Goal: Task Accomplishment & Management: Manage account settings

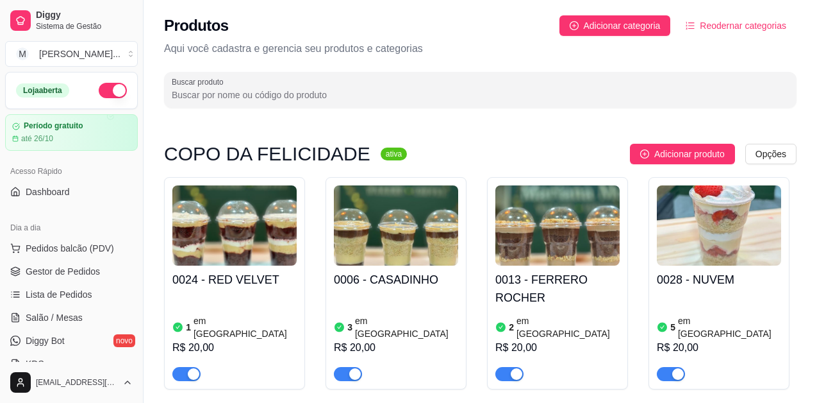
click at [610, 27] on span "Adicionar categoria" at bounding box center [622, 26] width 77 height 14
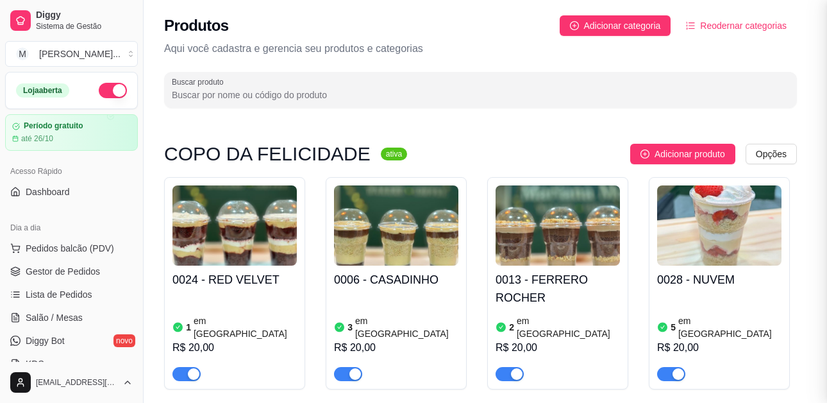
scroll to position [128, 0]
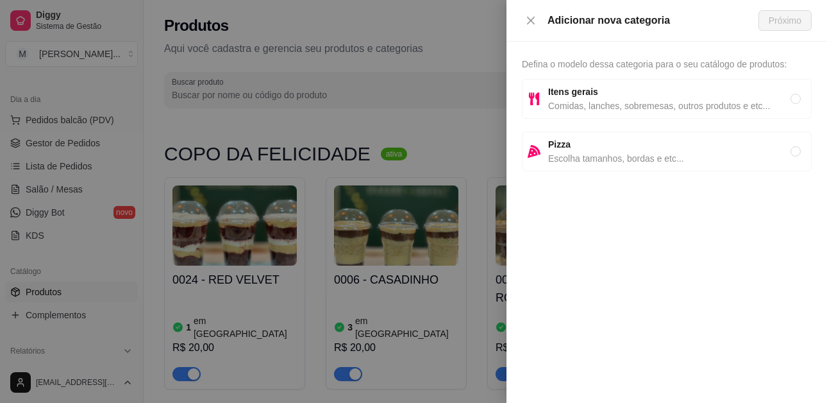
click at [391, 126] on div at bounding box center [413, 201] width 827 height 403
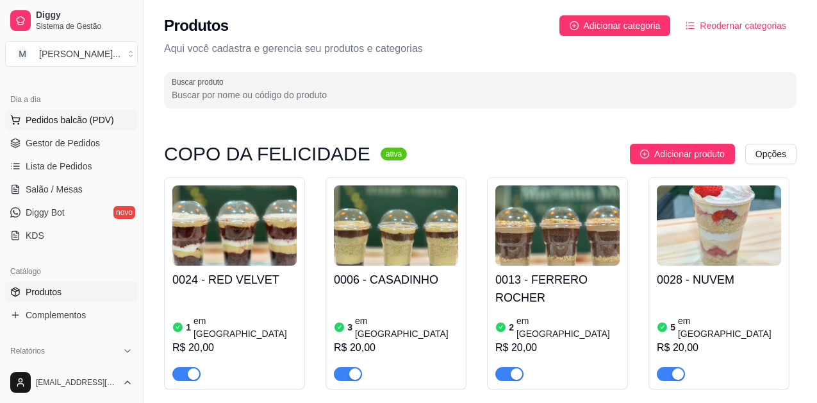
click at [47, 124] on span "Pedidos balcão (PDV)" at bounding box center [70, 119] width 88 height 13
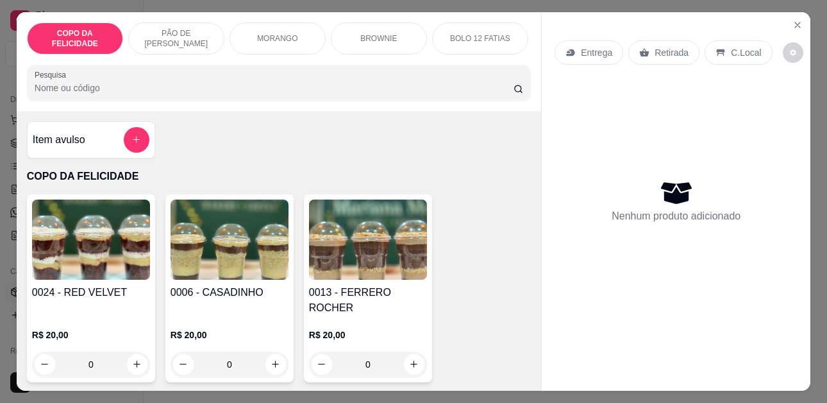
scroll to position [0, 26]
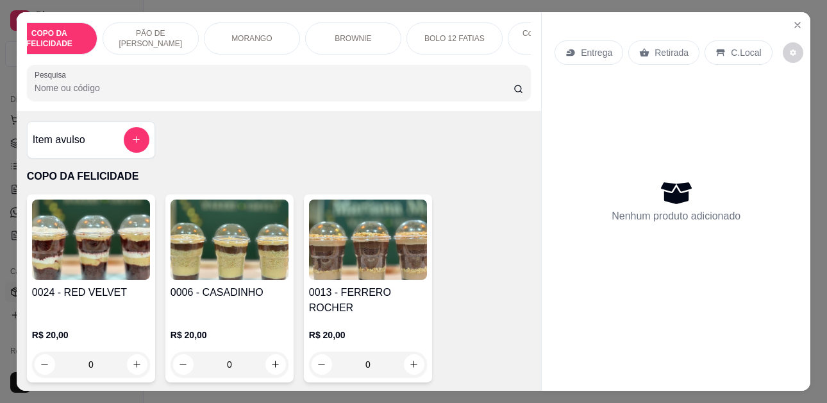
click at [526, 52] on div "COPO DA FELICIDADE PÃO DE MEL GOURMET MORANGO BROWNIE BOLO 12 FATIAS Copo da Fe…" at bounding box center [279, 38] width 504 height 32
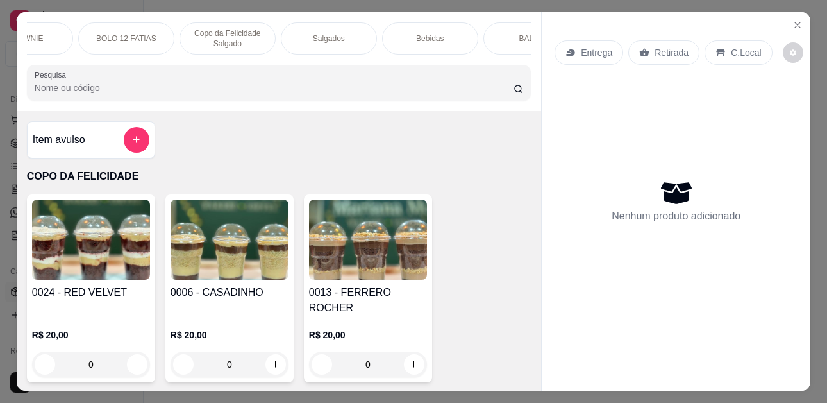
scroll to position [0, 359]
click at [428, 33] on p "Bebidas" at bounding box center [425, 38] width 28 height 10
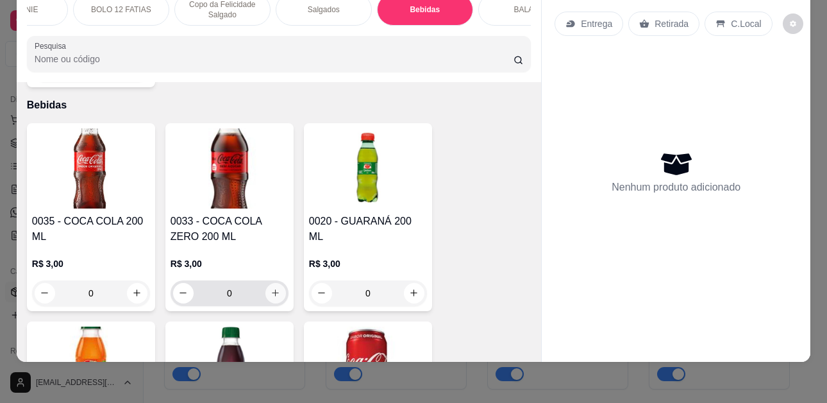
click at [272, 283] on button "increase-product-quantity" at bounding box center [275, 293] width 21 height 21
type input "1"
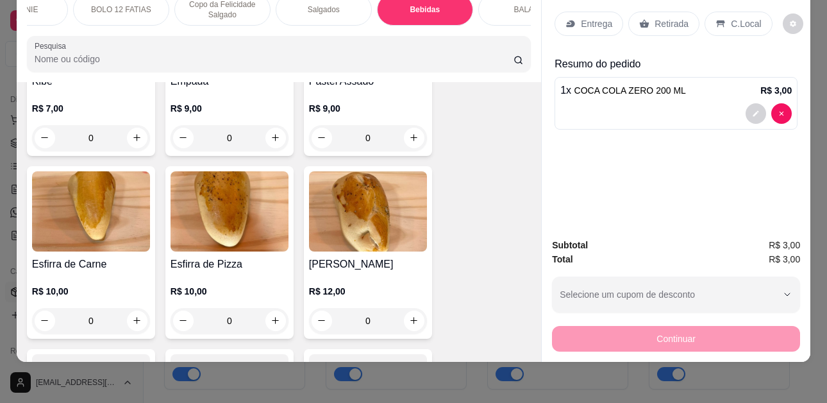
scroll to position [2682, 0]
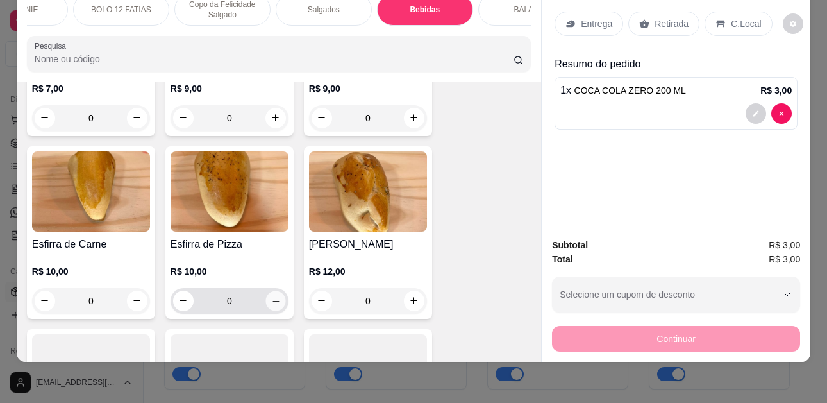
click at [272, 297] on icon "increase-product-quantity" at bounding box center [275, 300] width 6 height 6
type input "1"
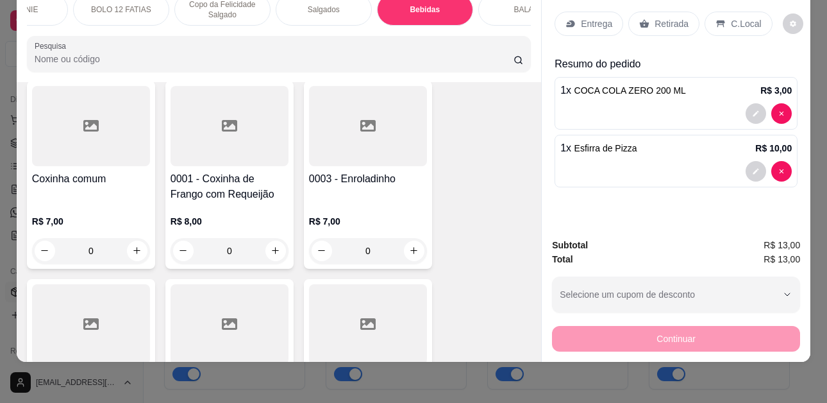
scroll to position [2169, 0]
click at [134, 245] on icon "increase-product-quantity" at bounding box center [137, 250] width 10 height 10
type input "1"
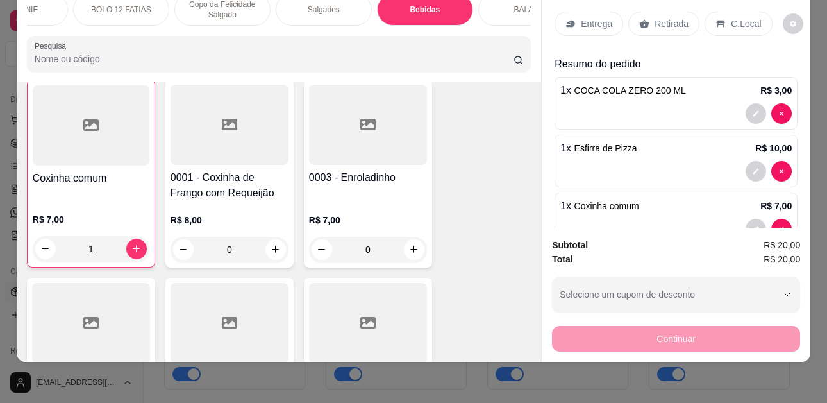
scroll to position [0, 0]
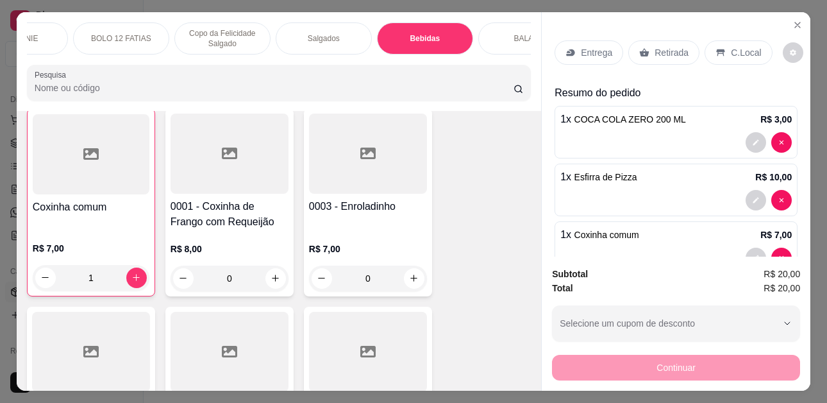
click at [658, 53] on p "Retirada" at bounding box center [672, 52] width 34 height 13
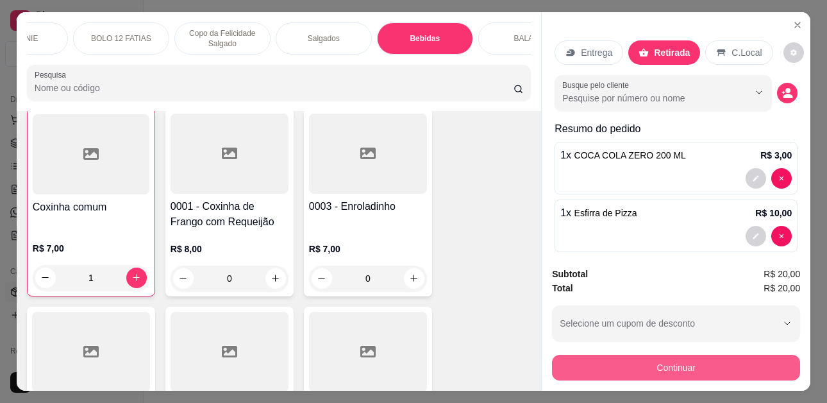
click at [609, 371] on button "Continuar" at bounding box center [676, 368] width 248 height 26
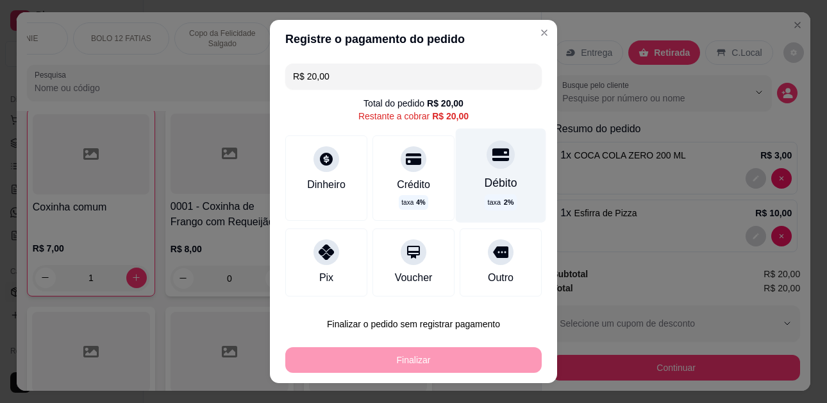
click at [485, 182] on div "Débito" at bounding box center [501, 182] width 33 height 17
type input "R$ 0,00"
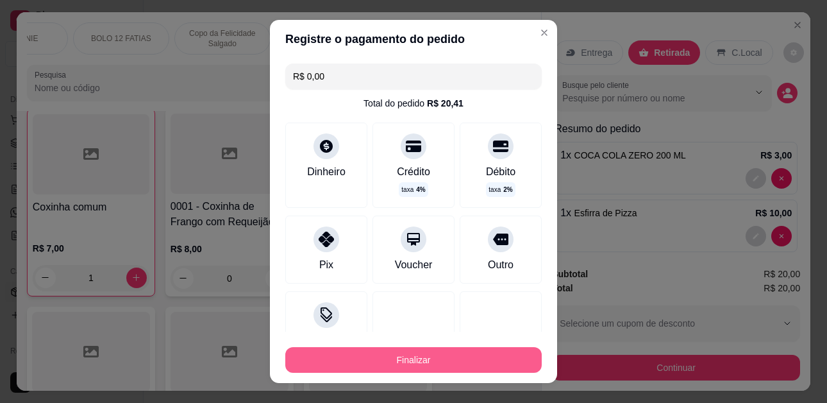
click at [411, 369] on button "Finalizar" at bounding box center [413, 360] width 256 height 26
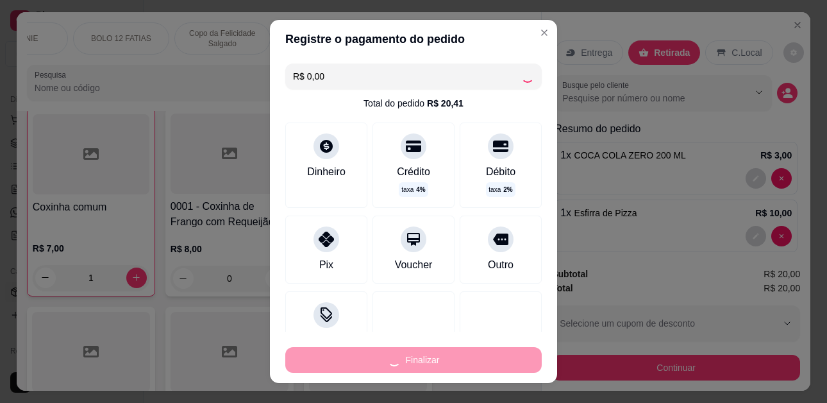
type input "0"
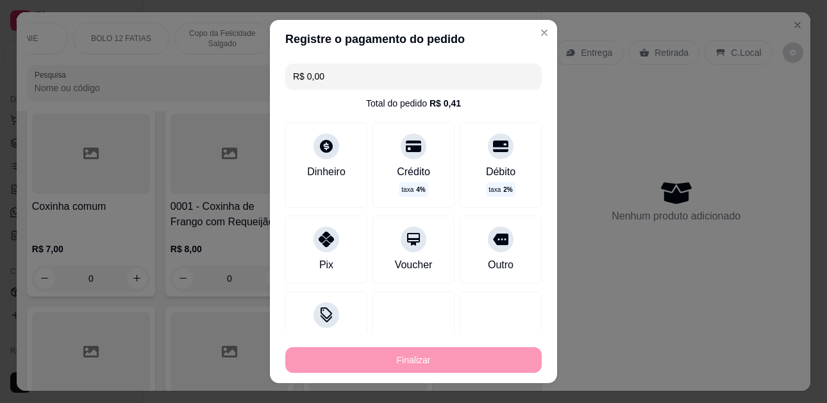
type input "-R$ 20,00"
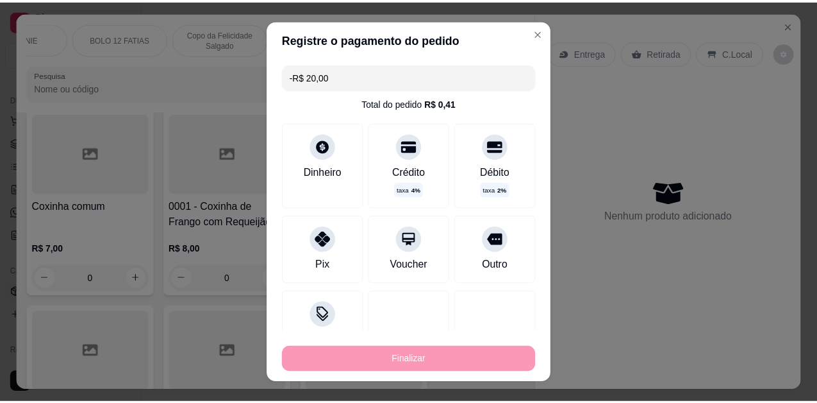
scroll to position [2169, 0]
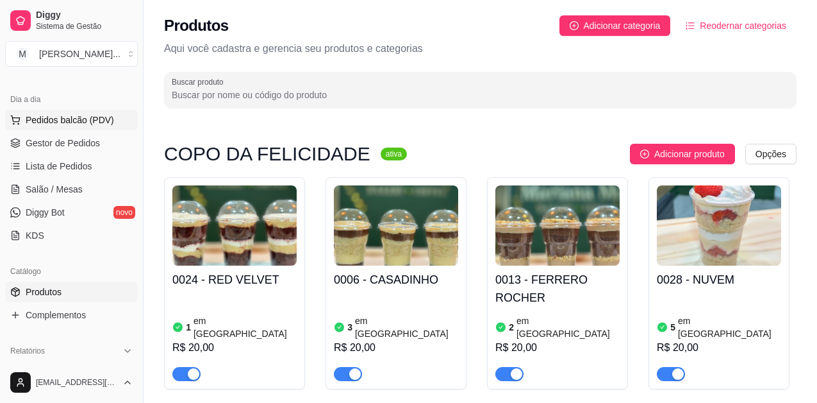
click at [55, 119] on span "Pedidos balcão (PDV)" at bounding box center [70, 119] width 88 height 13
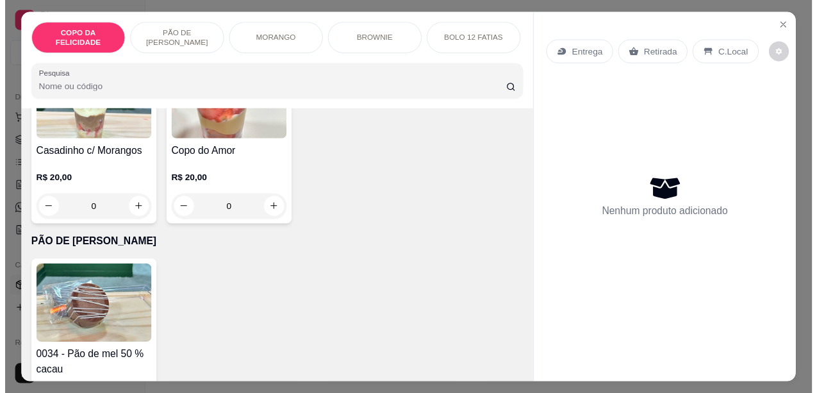
scroll to position [898, 0]
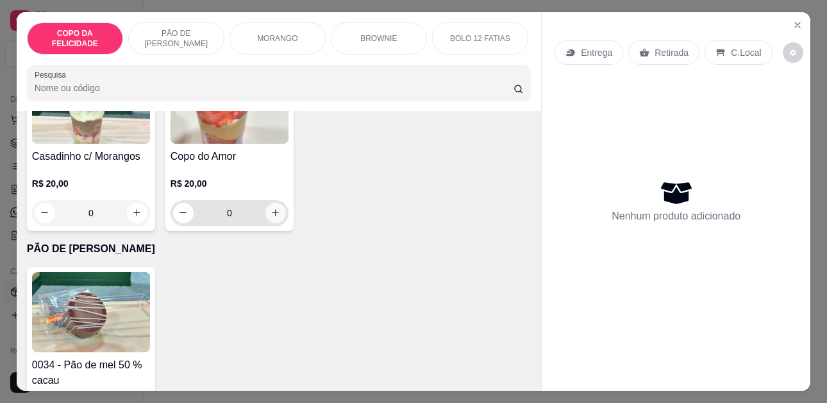
click at [271, 208] on icon "increase-product-quantity" at bounding box center [276, 213] width 10 height 10
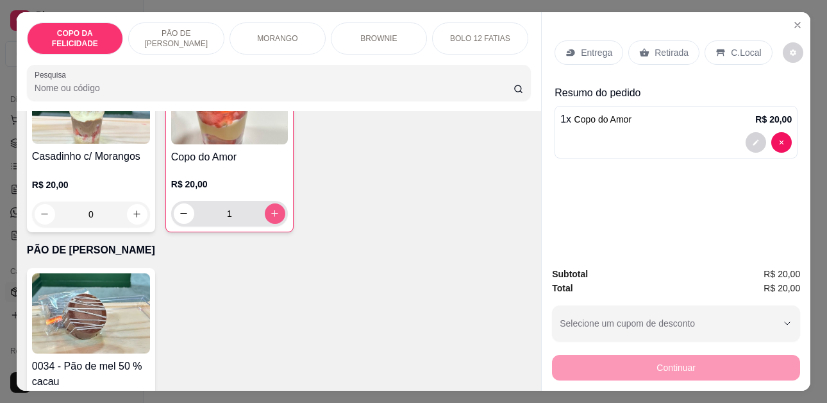
type input "1"
click at [659, 46] on p "Retirada" at bounding box center [672, 52] width 34 height 13
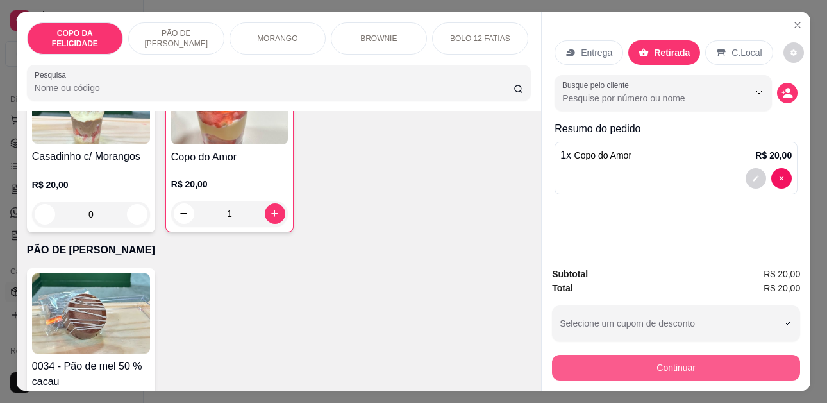
click at [600, 358] on button "Continuar" at bounding box center [676, 368] width 248 height 26
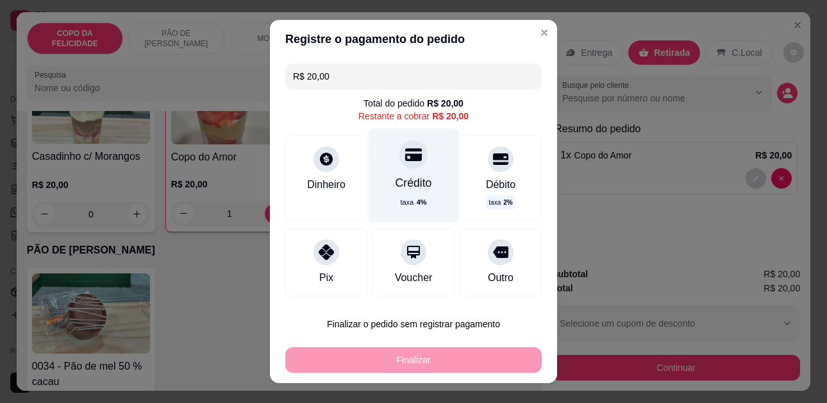
click at [391, 193] on div "Crédito taxa 4 %" at bounding box center [414, 176] width 90 height 94
type input "R$ 0,00"
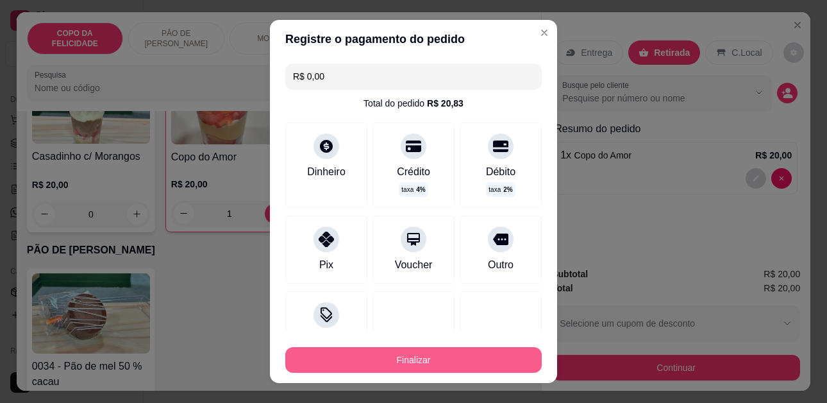
click at [389, 358] on button "Finalizar" at bounding box center [413, 360] width 256 height 26
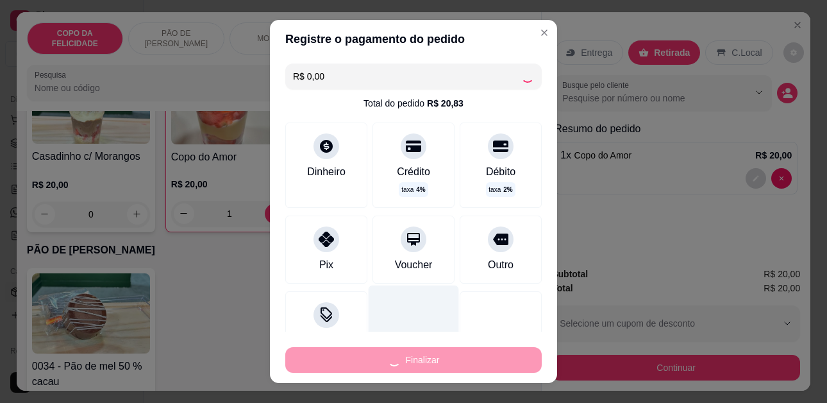
type input "0"
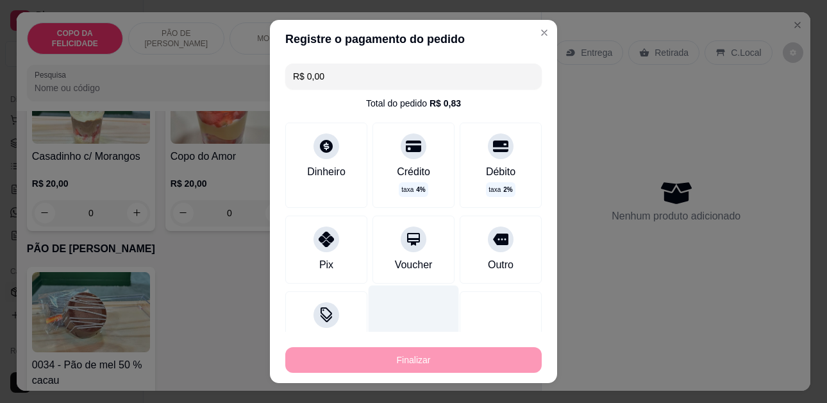
type input "-R$ 20,00"
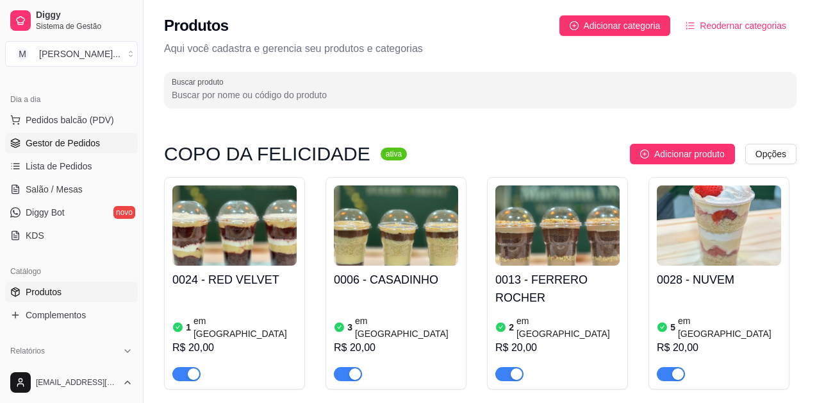
click at [35, 137] on span "Gestor de Pedidos" at bounding box center [63, 143] width 74 height 13
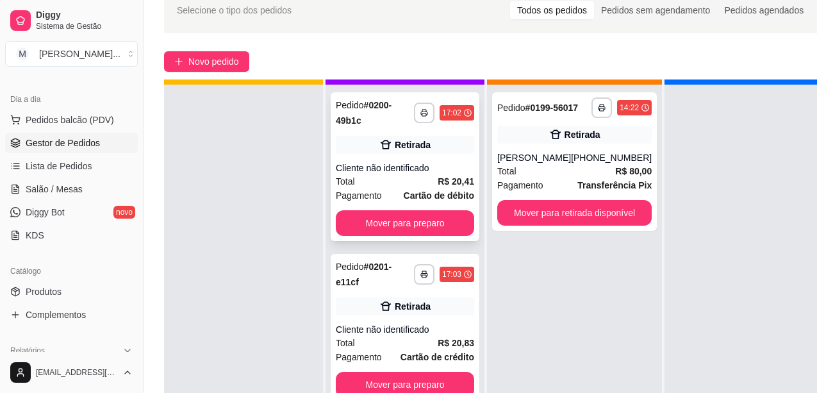
scroll to position [46, 0]
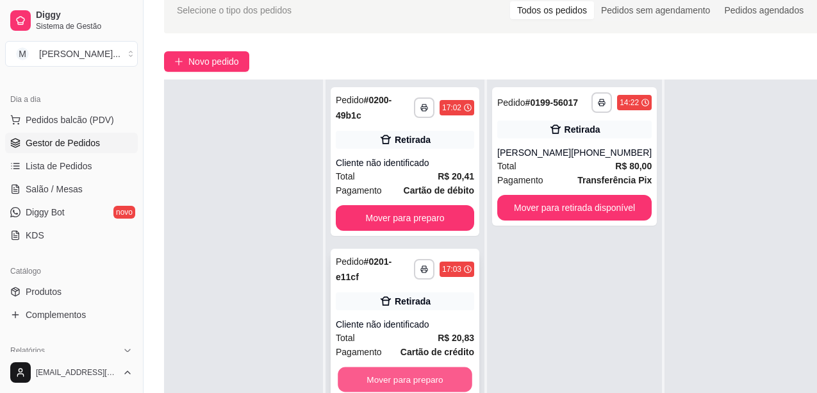
click at [403, 367] on button "Mover para preparo" at bounding box center [405, 379] width 135 height 25
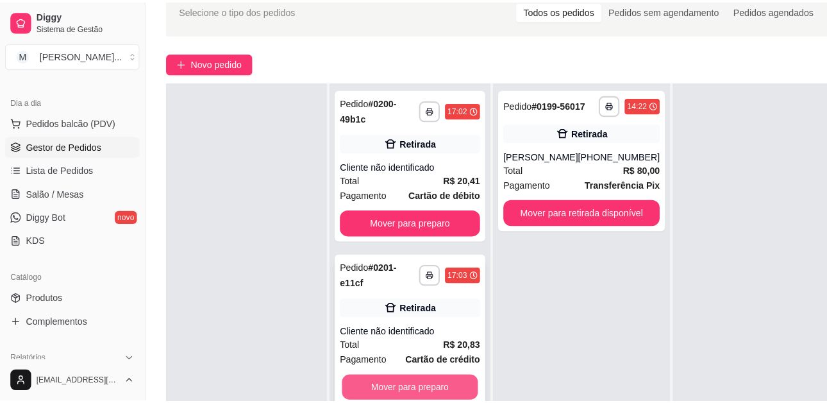
scroll to position [36, 0]
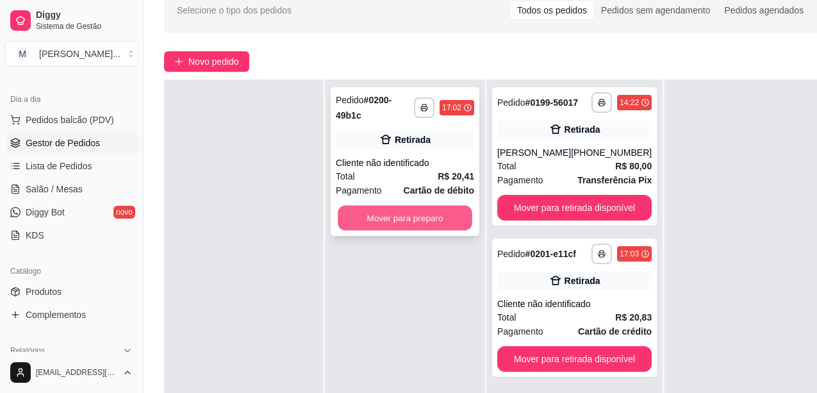
click at [424, 213] on button "Mover para preparo" at bounding box center [405, 218] width 135 height 25
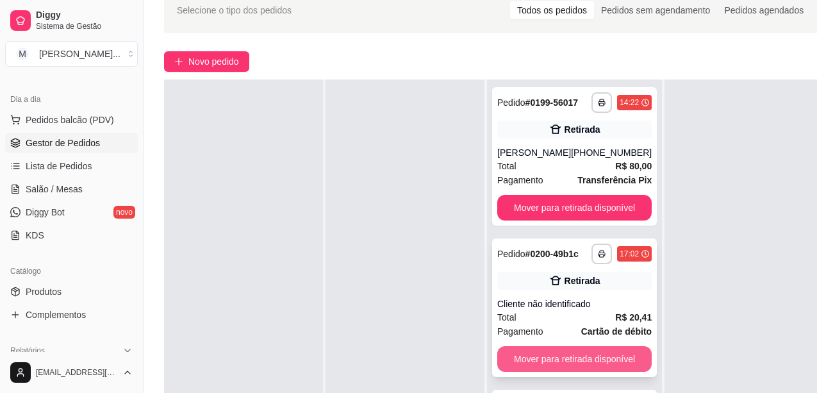
click at [556, 360] on button "Mover para retirada disponível" at bounding box center [574, 359] width 155 height 26
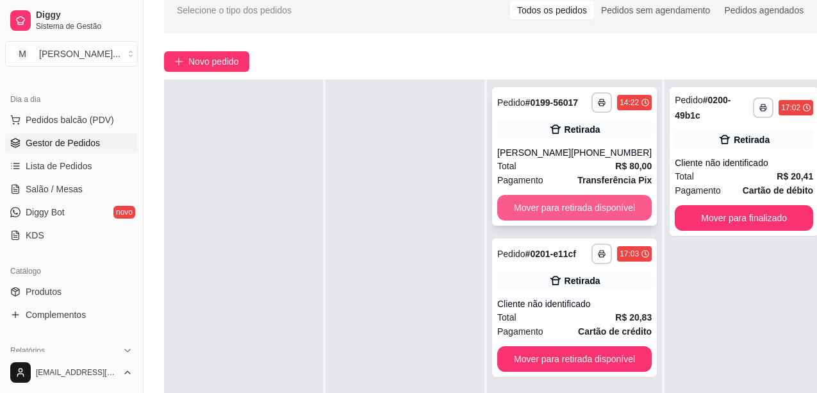
click at [594, 200] on button "Mover para retirada disponível" at bounding box center [574, 208] width 155 height 26
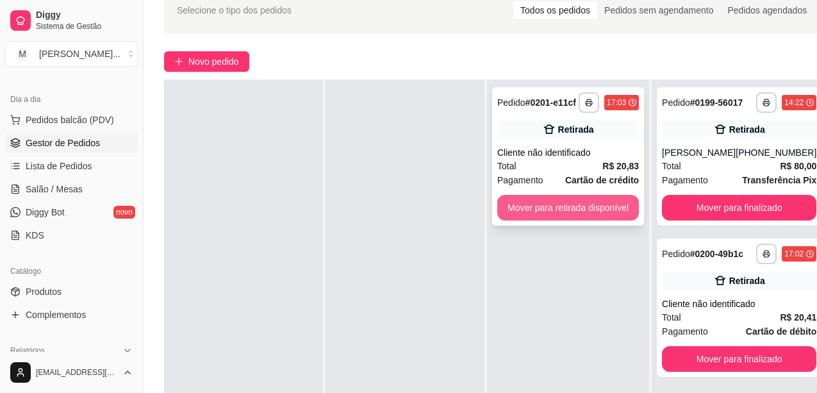
click at [620, 204] on button "Mover para retirada disponível" at bounding box center [568, 208] width 142 height 26
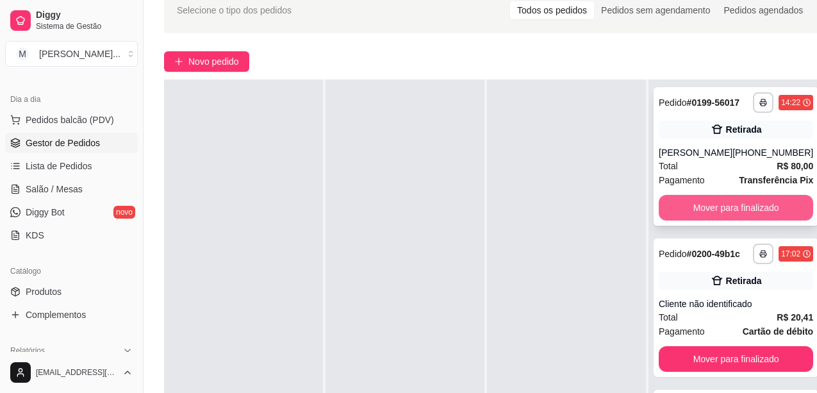
click at [716, 217] on button "Mover para finalizado" at bounding box center [736, 208] width 155 height 26
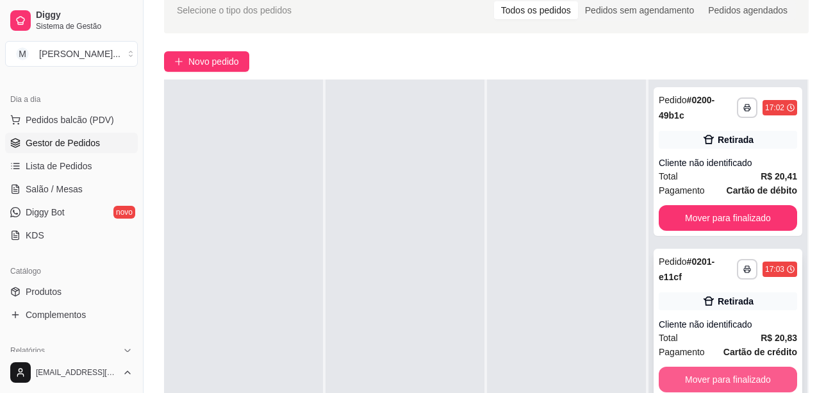
click at [710, 367] on button "Mover para finalizado" at bounding box center [728, 380] width 138 height 26
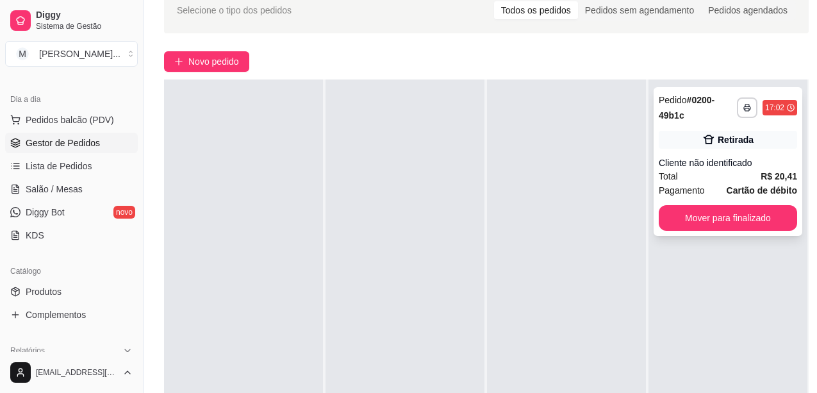
click at [723, 231] on div "**********" at bounding box center [728, 161] width 149 height 149
click at [728, 214] on button "Mover para finalizado" at bounding box center [728, 218] width 135 height 25
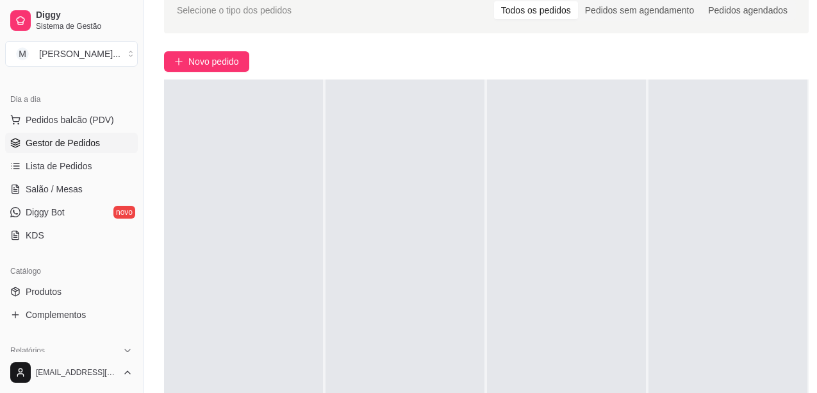
click at [737, 37] on div "Selecione o tipo dos pedidos Todos os pedidos Pedidos sem agendamento Pedidos a…" at bounding box center [487, 233] width 686 height 508
click at [753, 74] on div "Selecione o tipo dos pedidos Todos os pedidos Pedidos sem agendamento Pedidos a…" at bounding box center [487, 233] width 686 height 508
click at [60, 122] on span "Pedidos balcão (PDV)" at bounding box center [70, 119] width 88 height 13
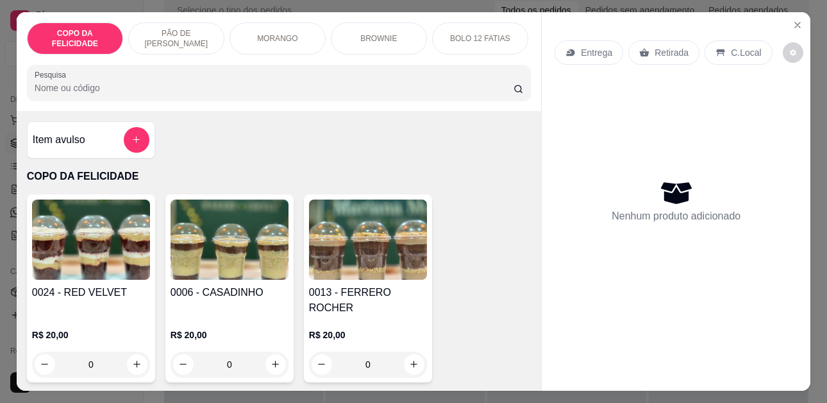
scroll to position [128, 0]
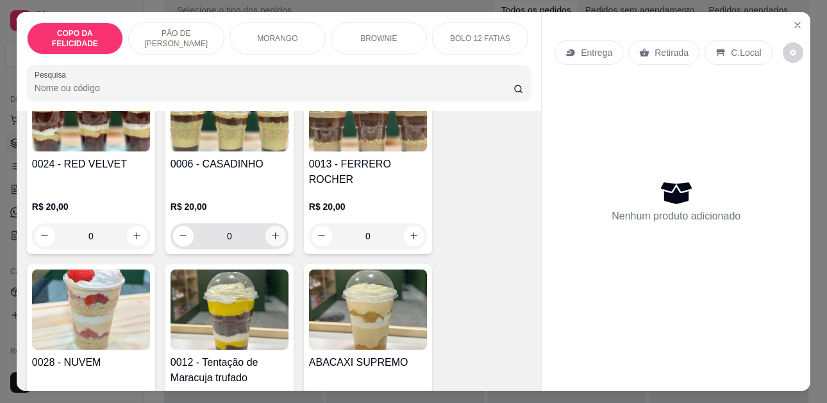
click at [271, 231] on icon "increase-product-quantity" at bounding box center [276, 236] width 10 height 10
type input "1"
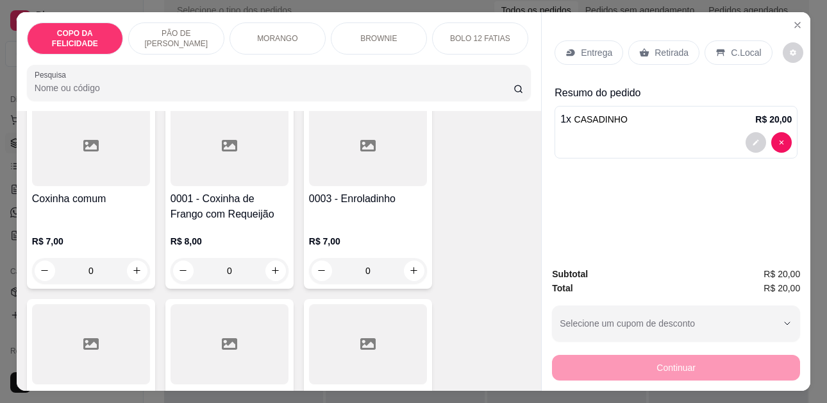
scroll to position [2180, 0]
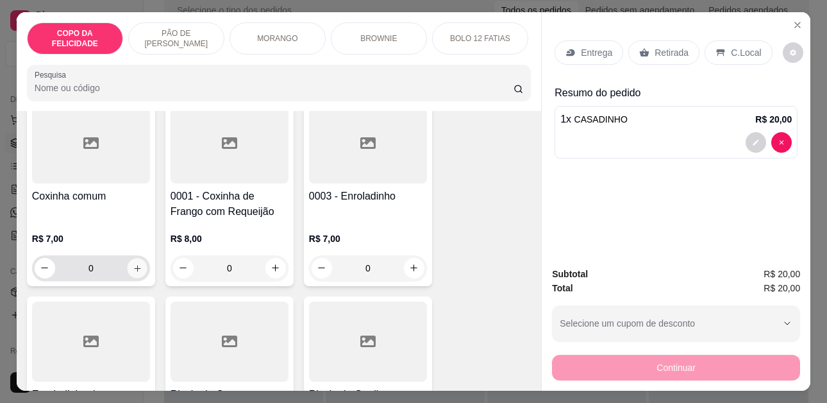
click at [136, 263] on icon "increase-product-quantity" at bounding box center [138, 268] width 10 height 10
type input "1"
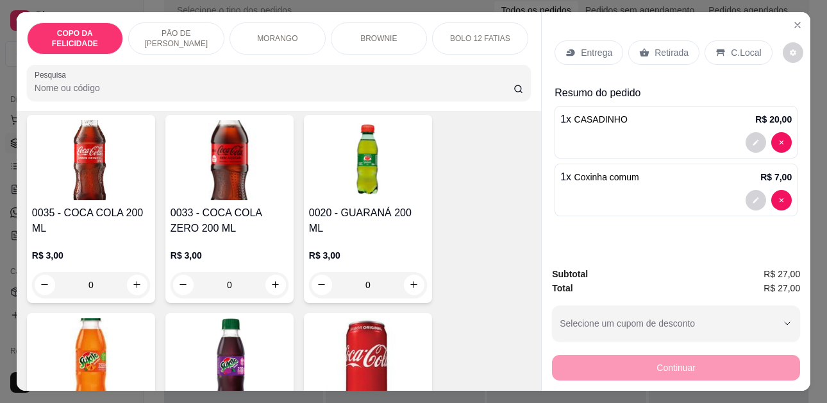
scroll to position [3270, 0]
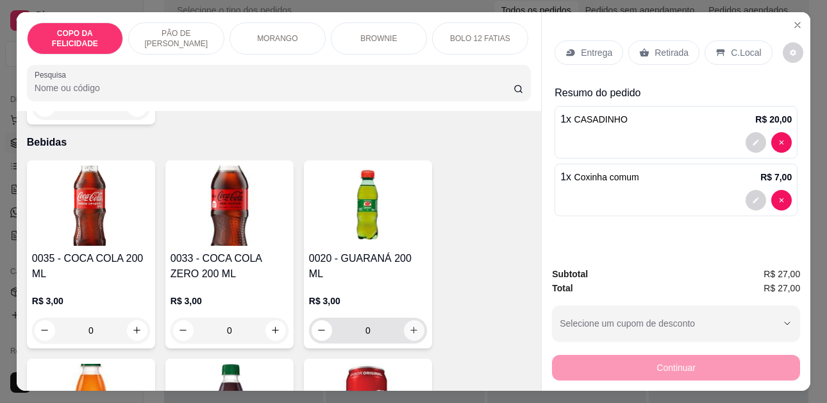
click at [409, 325] on icon "increase-product-quantity" at bounding box center [414, 330] width 10 height 10
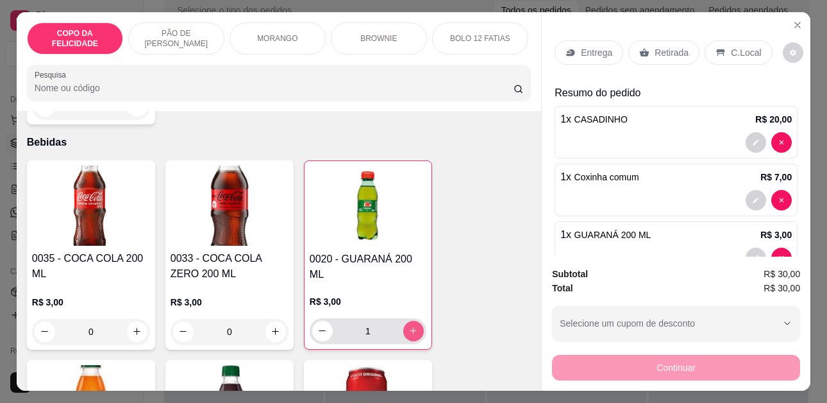
type input "1"
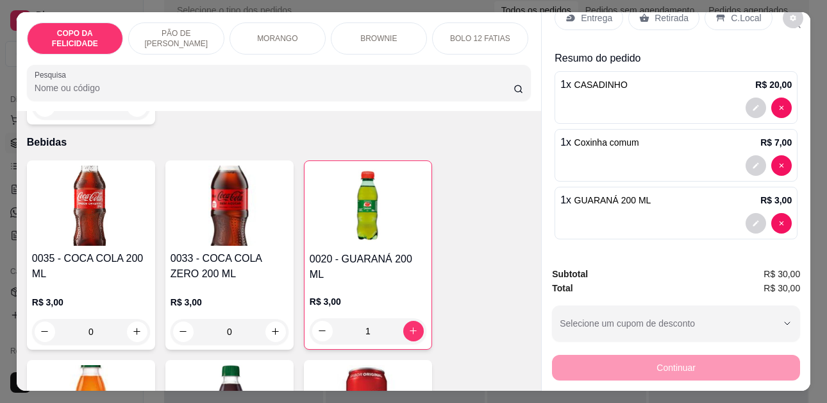
click at [642, 15] on icon at bounding box center [645, 17] width 10 height 8
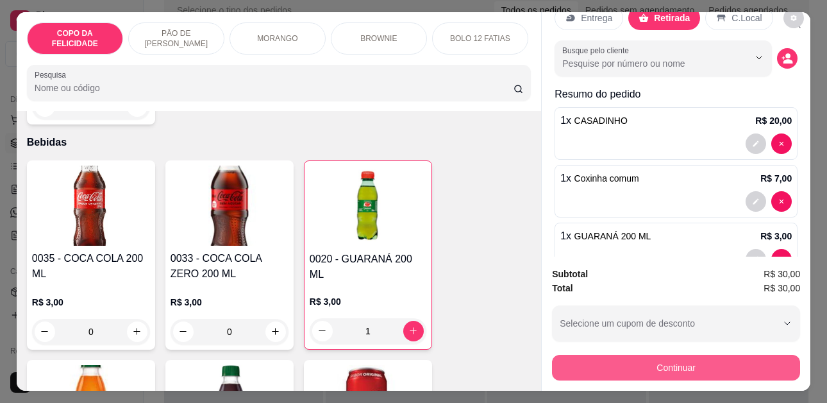
click at [662, 369] on button "Continuar" at bounding box center [676, 368] width 248 height 26
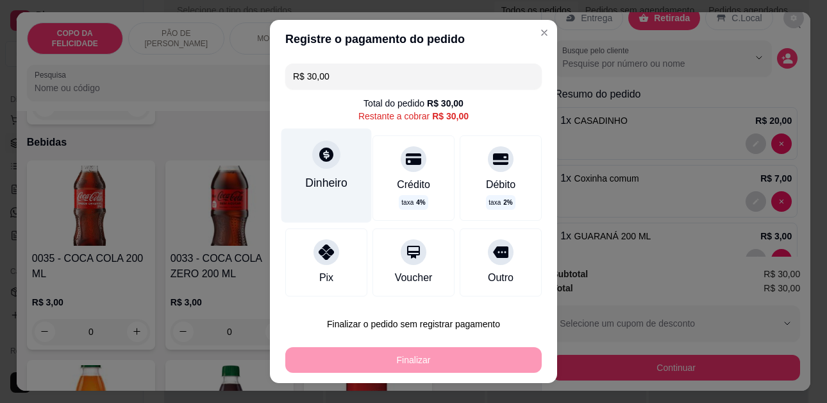
click at [321, 163] on div at bounding box center [326, 154] width 28 height 28
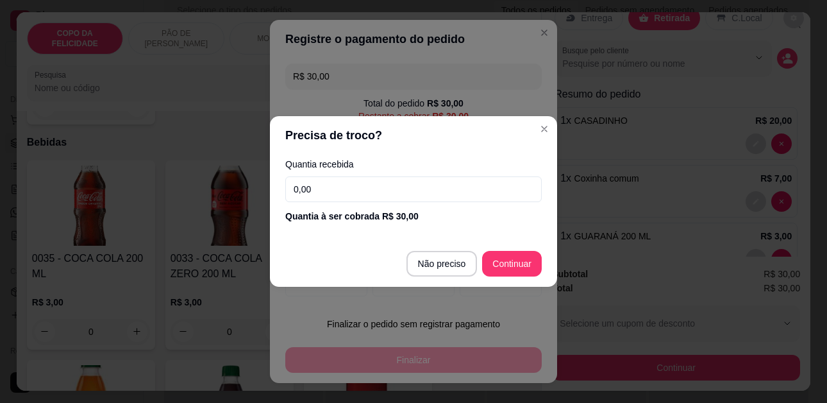
click at [393, 184] on input "0,00" at bounding box center [413, 189] width 256 height 26
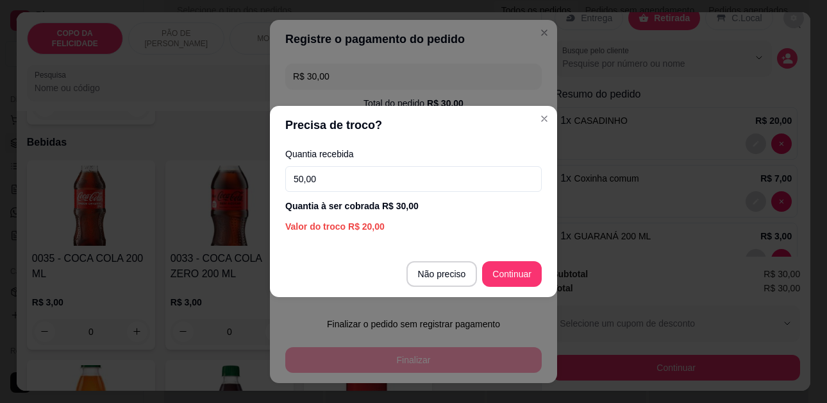
type input "50,00"
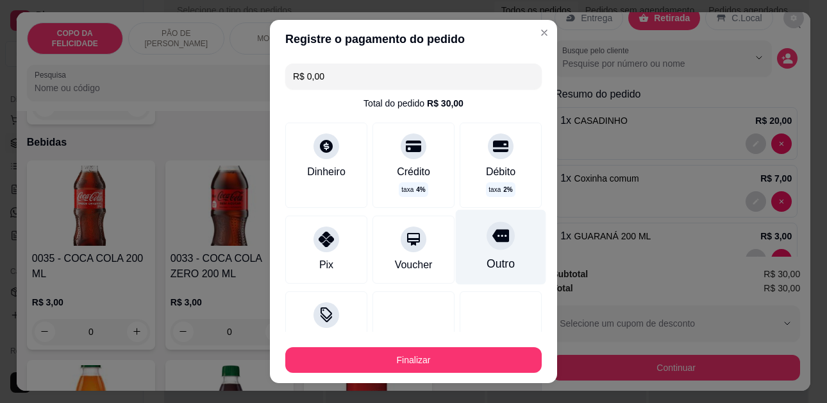
type input "R$ 0,00"
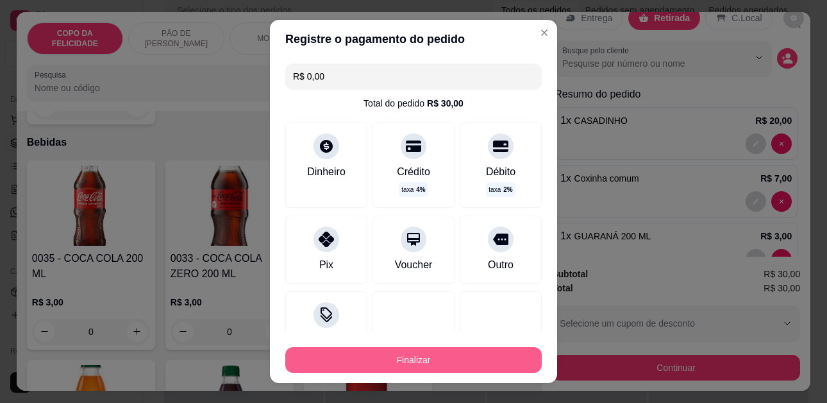
click at [447, 364] on button "Finalizar" at bounding box center [413, 360] width 256 height 26
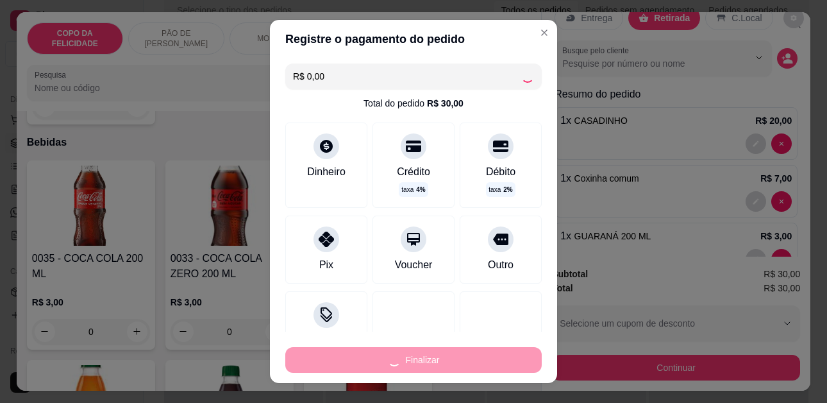
type input "0"
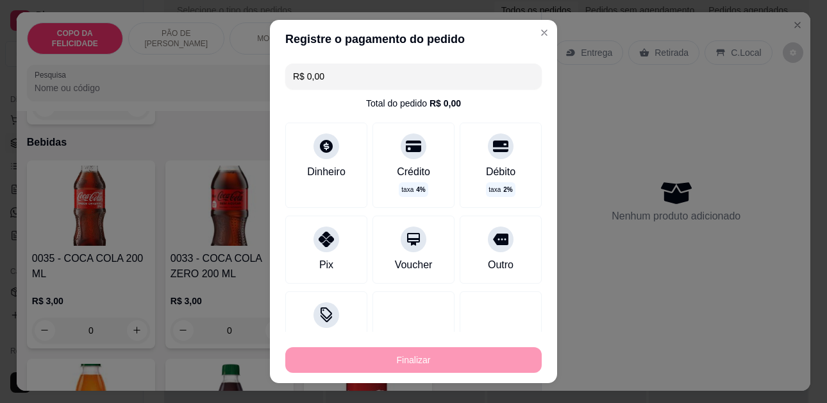
type input "-R$ 30,00"
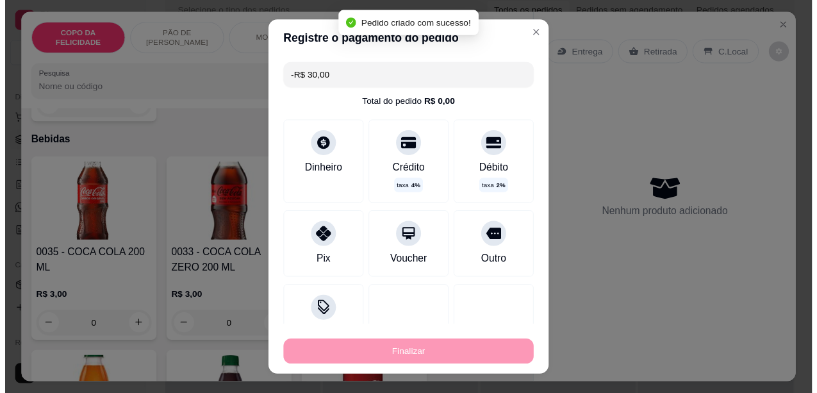
scroll to position [3269, 0]
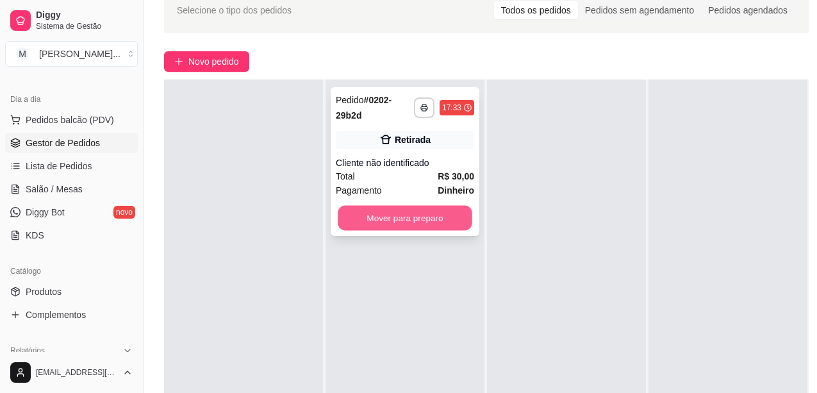
click at [416, 218] on button "Mover para preparo" at bounding box center [405, 218] width 135 height 25
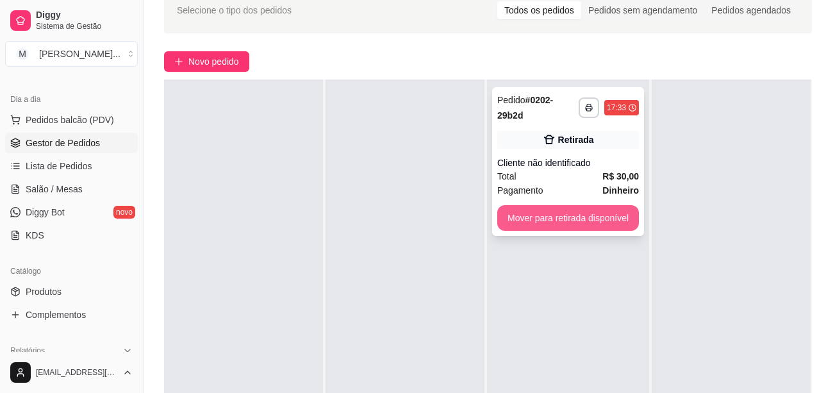
click at [608, 210] on button "Mover para retirada disponível" at bounding box center [568, 218] width 142 height 26
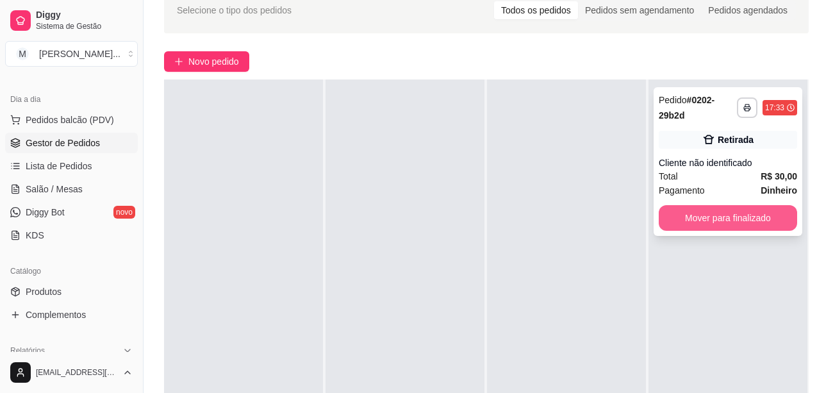
click at [742, 219] on button "Mover para finalizado" at bounding box center [728, 218] width 138 height 26
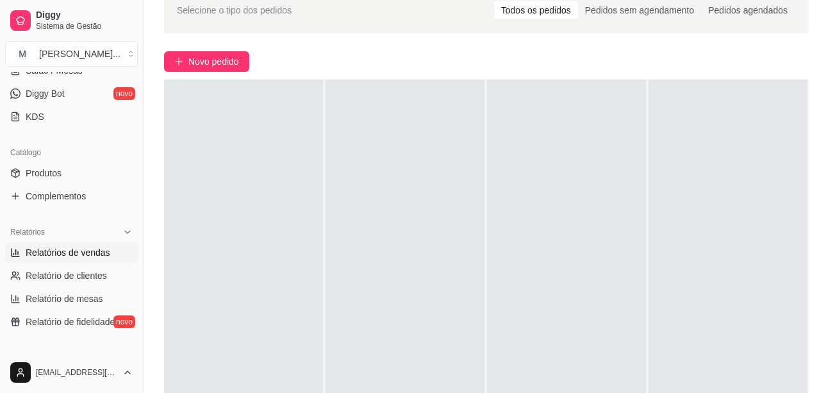
scroll to position [321, 0]
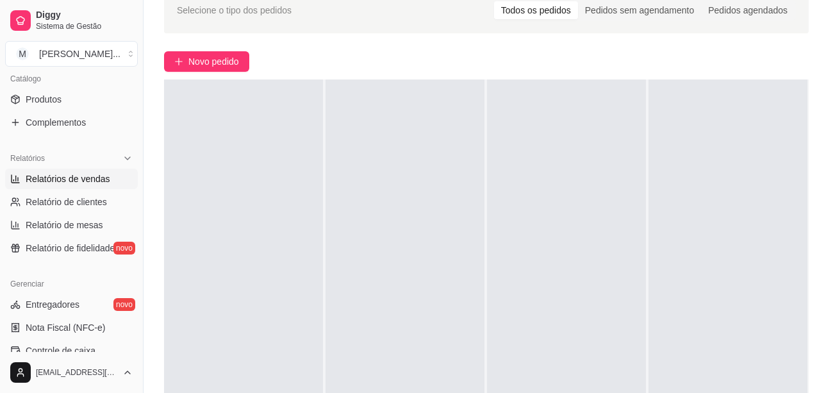
click at [84, 174] on span "Relatórios de vendas" at bounding box center [68, 178] width 85 height 13
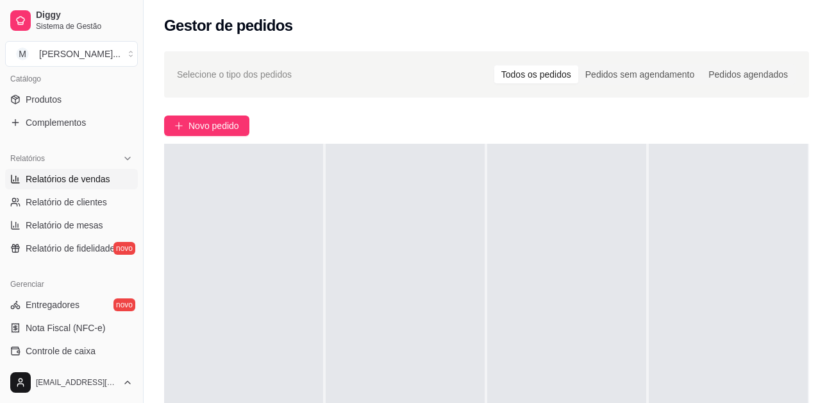
select select "ALL"
select select "0"
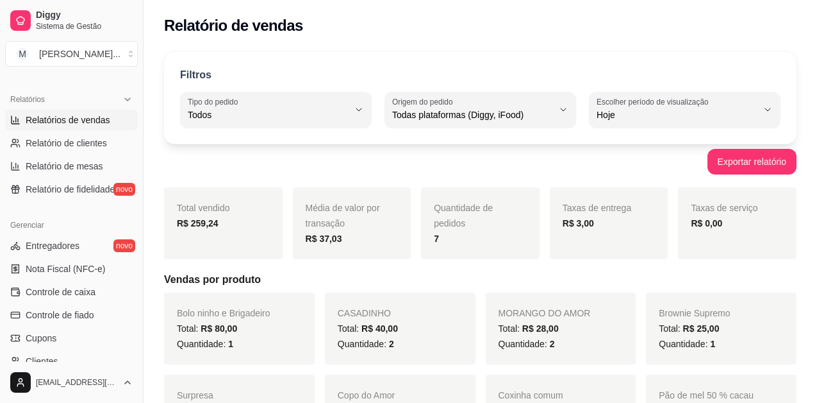
scroll to position [397, 0]
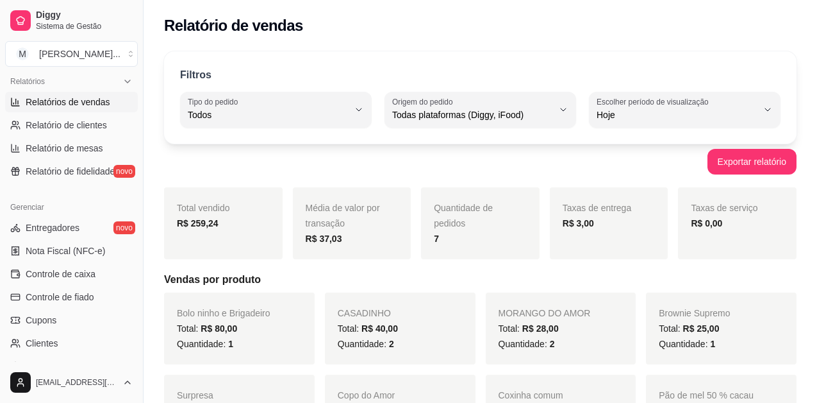
click at [5, 92] on link "Relatórios de vendas" at bounding box center [71, 102] width 133 height 21
drag, startPoint x: 813, startPoint y: 401, endPoint x: 834, endPoint y: 394, distance: 22.3
click at [817, 394] on html "Diggy Sistema de Gestão M Mariana Melo ... Loja aberta Período gratuito até 26/…" at bounding box center [408, 201] width 817 height 403
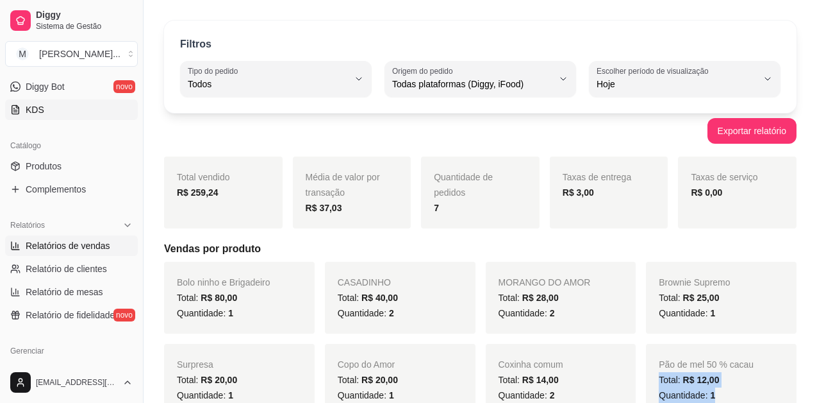
scroll to position [77, 0]
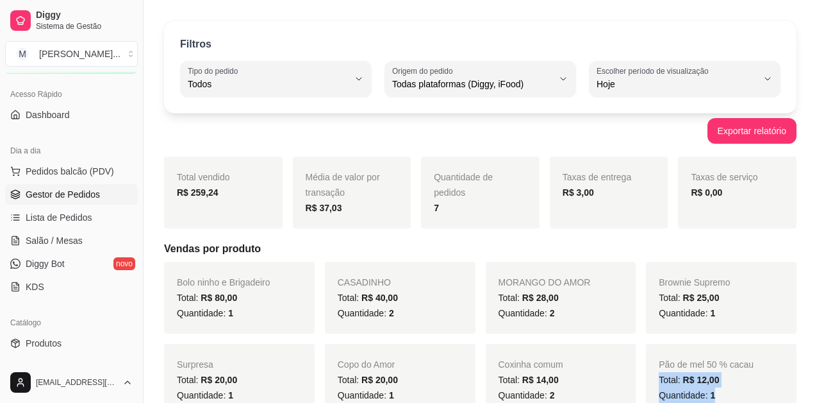
click at [87, 195] on span "Gestor de Pedidos" at bounding box center [63, 194] width 74 height 13
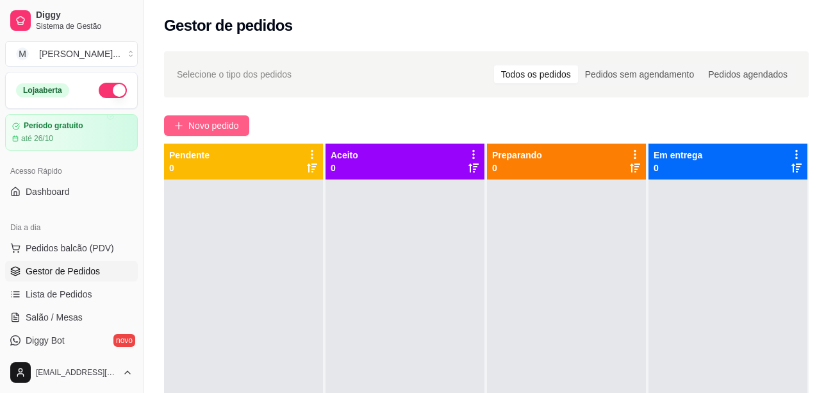
click at [220, 120] on span "Novo pedido" at bounding box center [213, 126] width 51 height 14
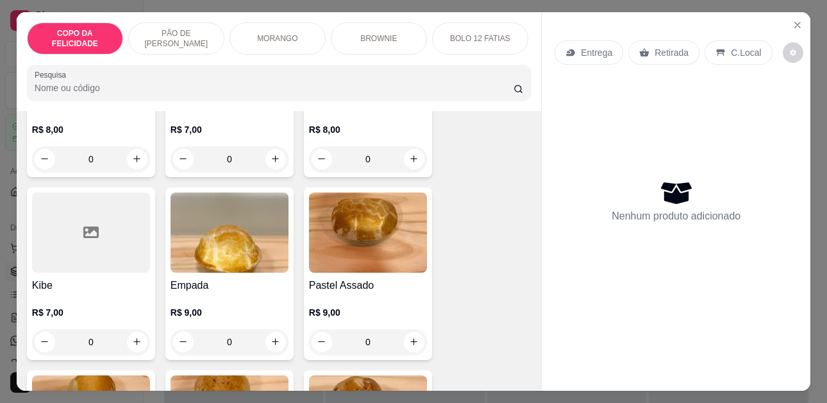
scroll to position [2500, 0]
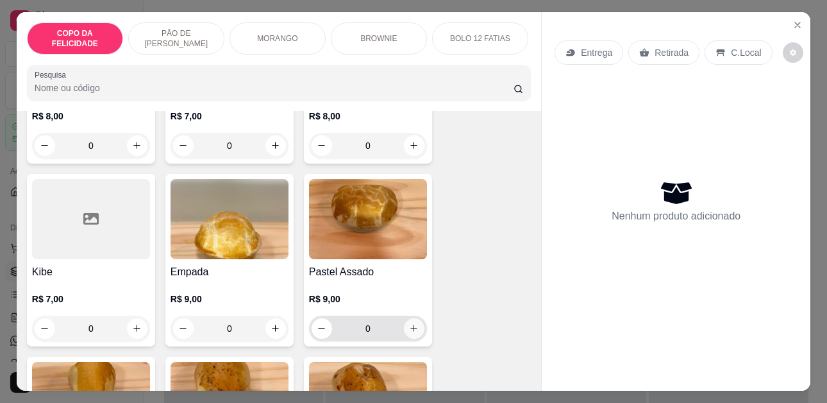
click at [415, 318] on button "increase-product-quantity" at bounding box center [414, 328] width 21 height 21
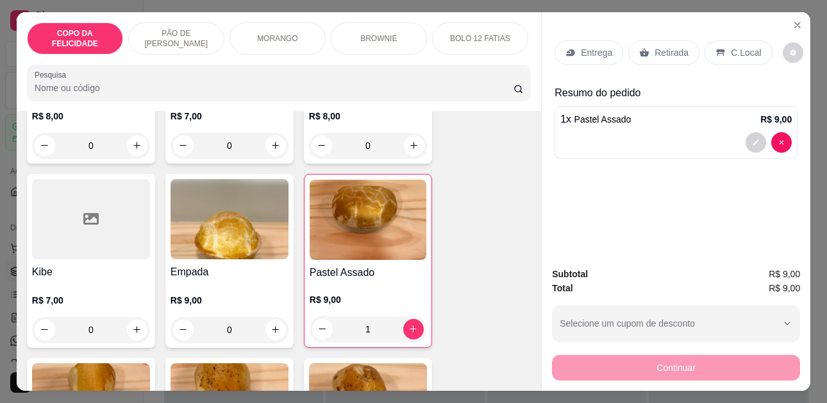
type input "1"
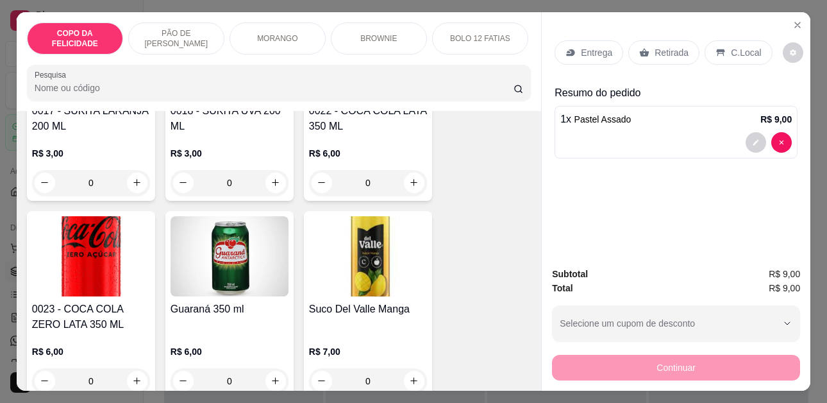
scroll to position [3718, 0]
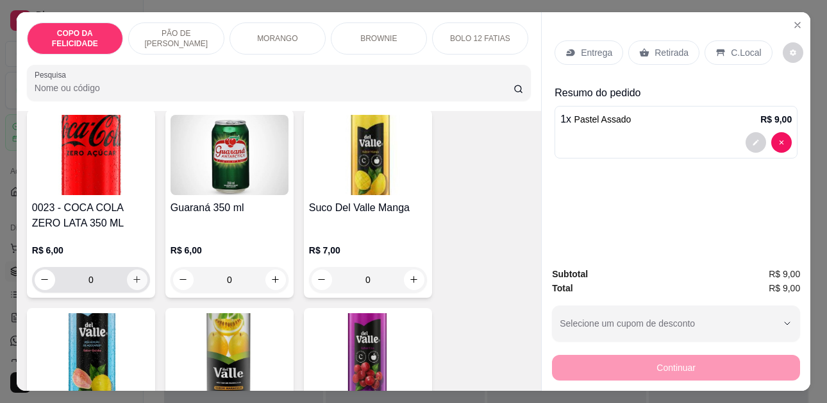
click at [134, 276] on icon "increase-product-quantity" at bounding box center [137, 279] width 7 height 7
type input "1"
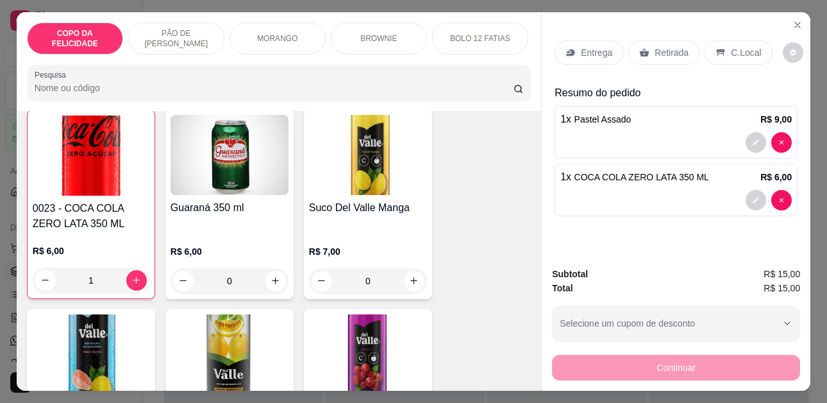
scroll to position [3719, 0]
click at [731, 46] on p "C.Local" at bounding box center [746, 52] width 30 height 13
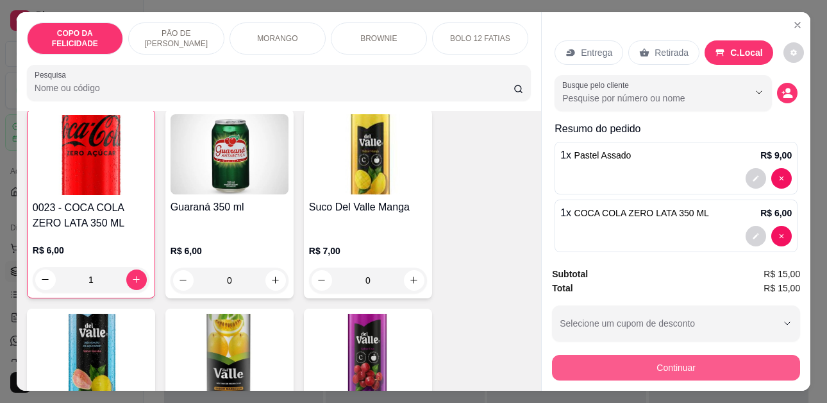
click at [666, 366] on button "Continuar" at bounding box center [676, 368] width 248 height 26
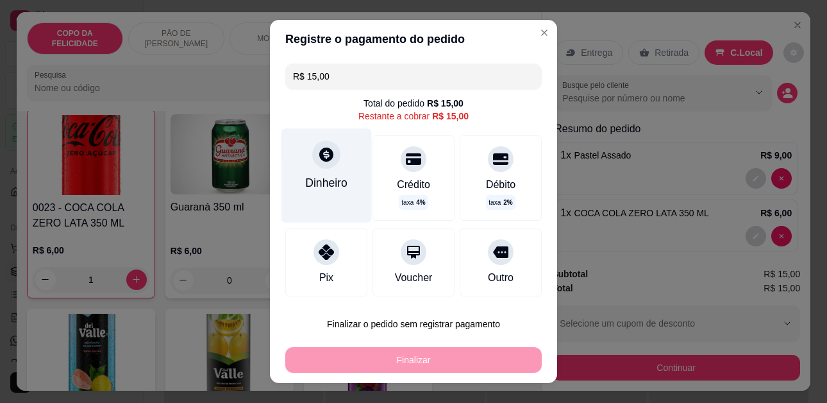
click at [320, 177] on div "Dinheiro" at bounding box center [326, 182] width 42 height 17
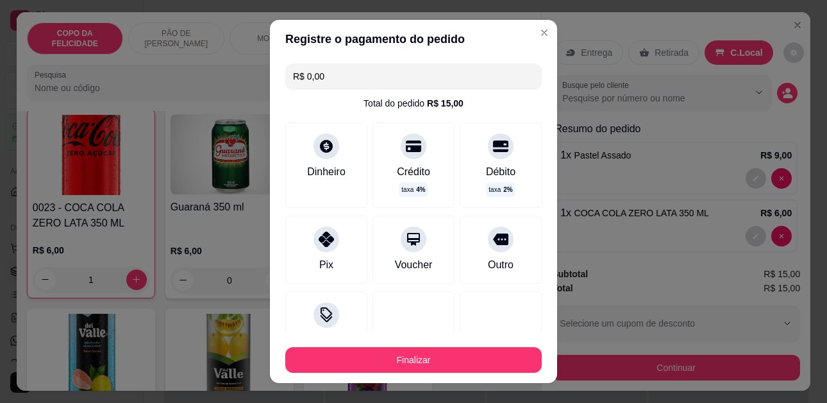
type input "R$ 0,00"
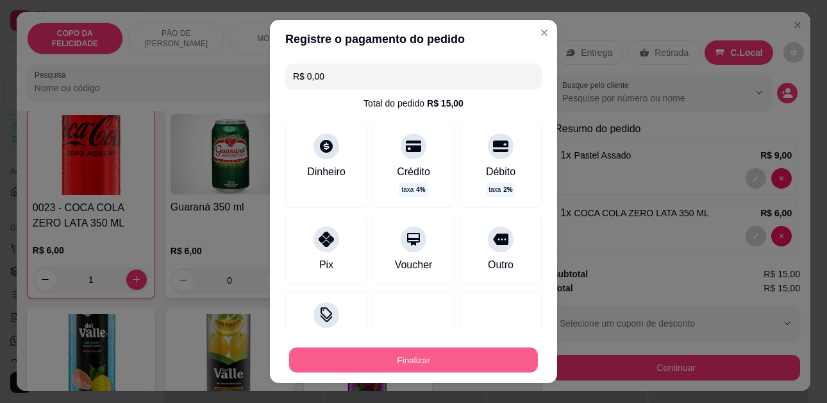
click at [489, 363] on button "Finalizar" at bounding box center [413, 359] width 249 height 25
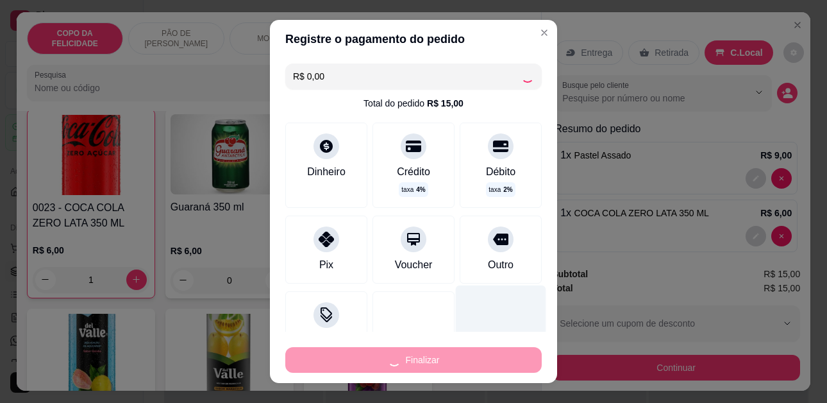
type input "0"
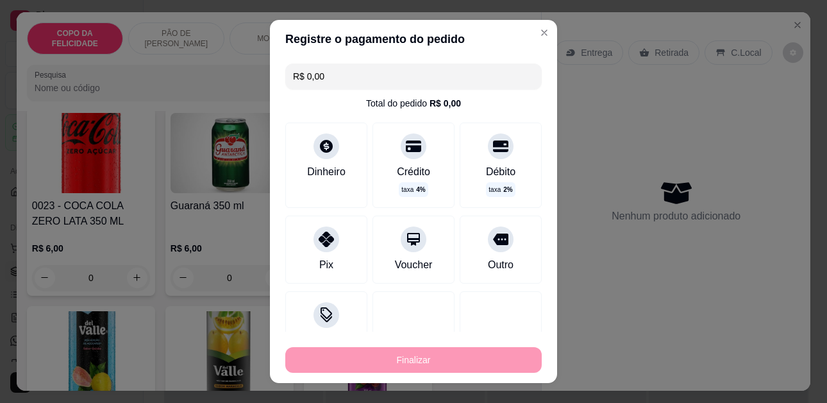
type input "-R$ 15,00"
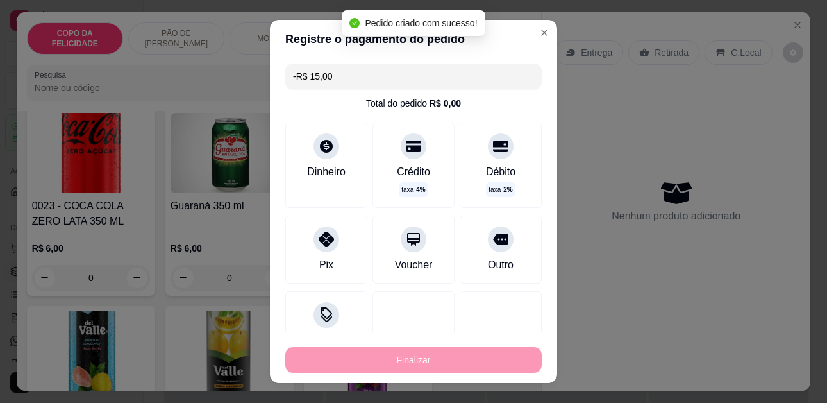
scroll to position [3717, 0]
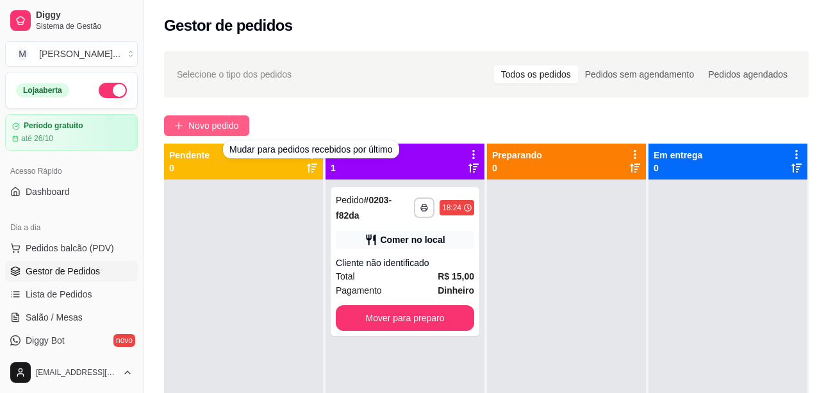
click at [184, 123] on button "Novo pedido" at bounding box center [206, 125] width 85 height 21
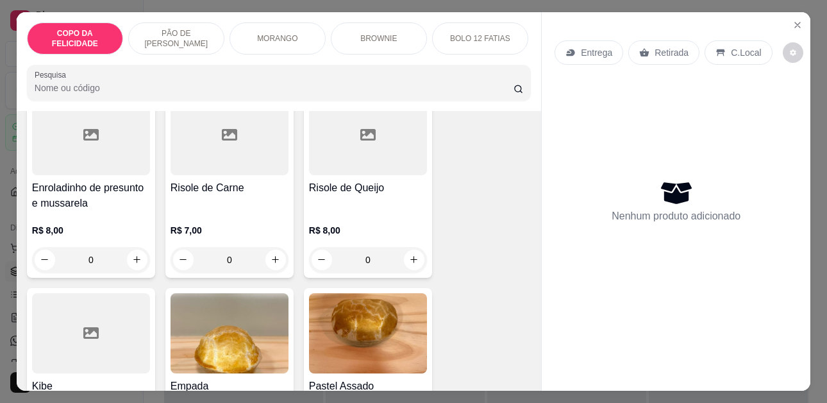
scroll to position [2500, 0]
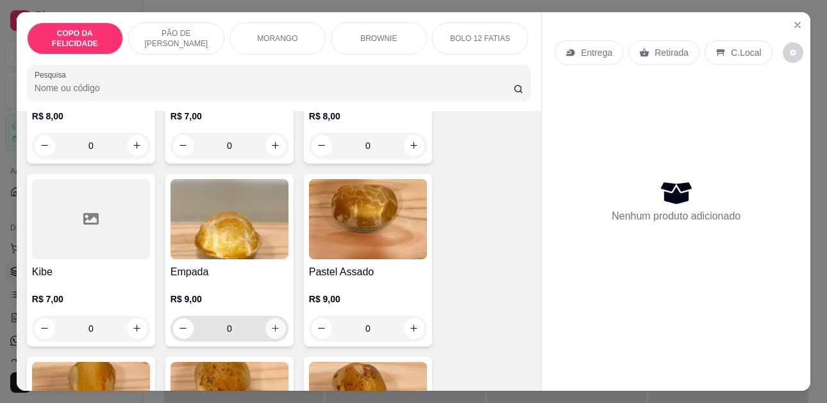
click at [272, 323] on icon "increase-product-quantity" at bounding box center [276, 328] width 10 height 10
type input "1"
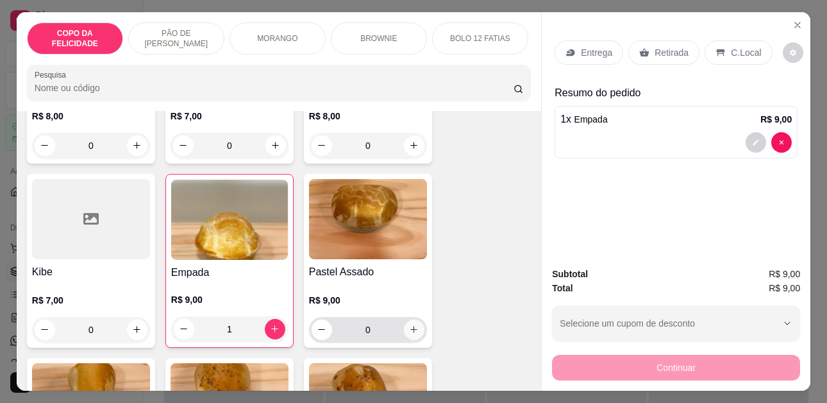
click at [413, 324] on icon "increase-product-quantity" at bounding box center [414, 329] width 10 height 10
type input "1"
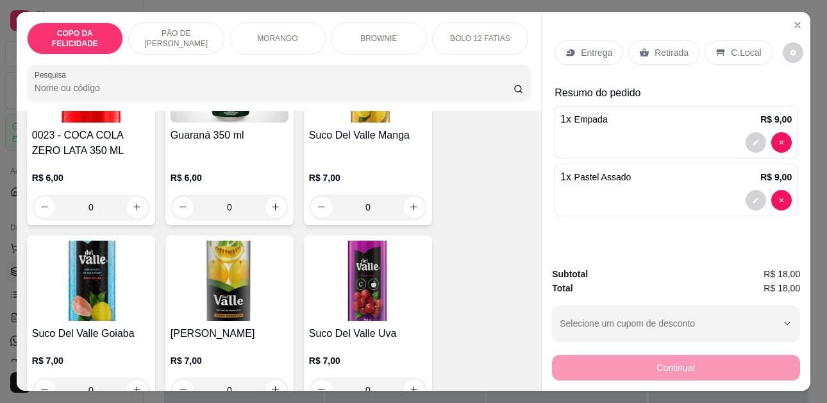
scroll to position [3847, 0]
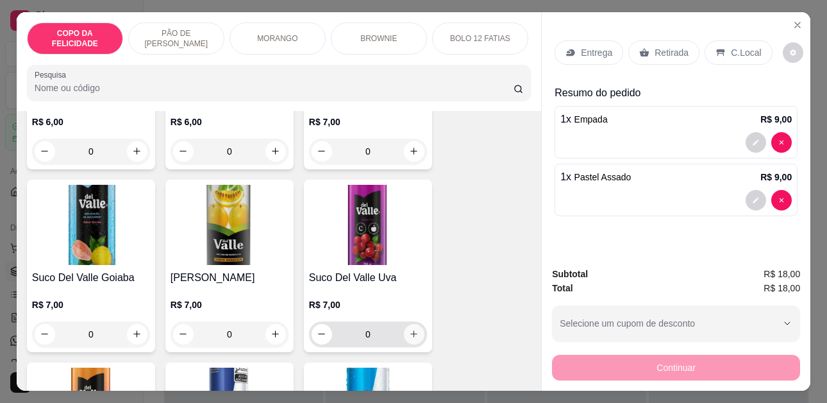
click at [404, 324] on button "increase-product-quantity" at bounding box center [414, 334] width 21 height 21
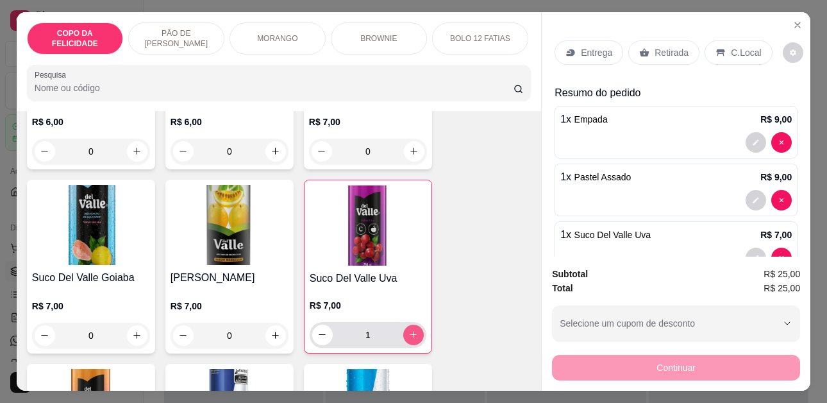
type input "1"
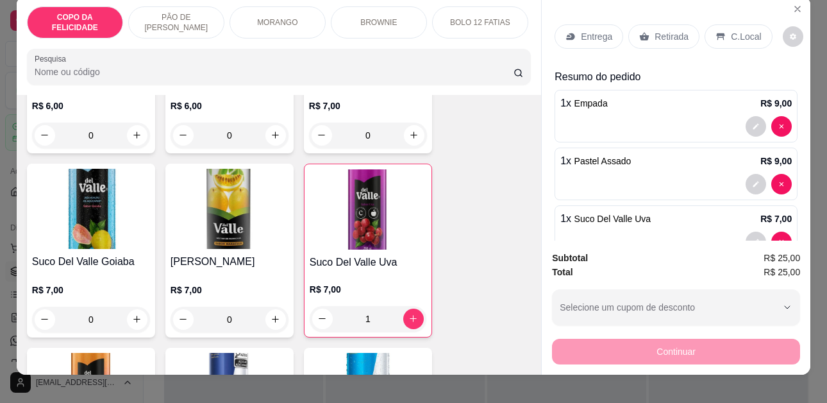
scroll to position [0, 0]
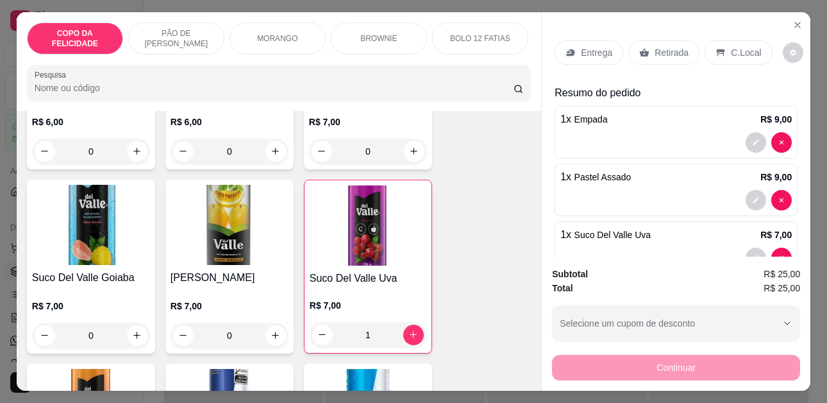
click at [581, 50] on p "Entrega" at bounding box center [596, 52] width 31 height 13
click at [733, 49] on p "C.Local" at bounding box center [746, 52] width 30 height 13
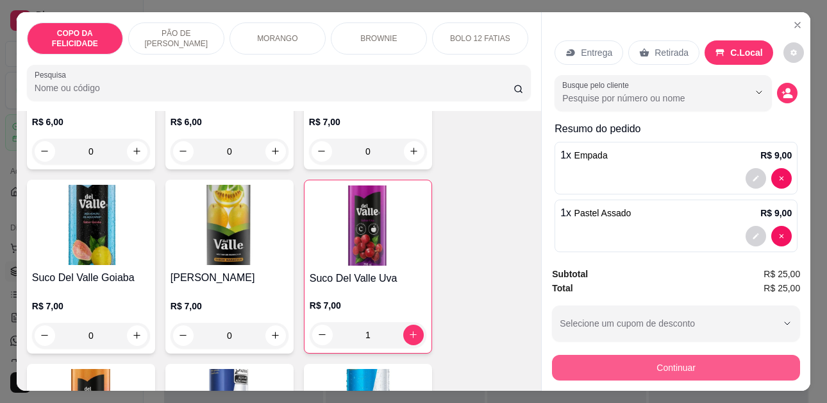
click at [667, 365] on button "Continuar" at bounding box center [676, 368] width 248 height 26
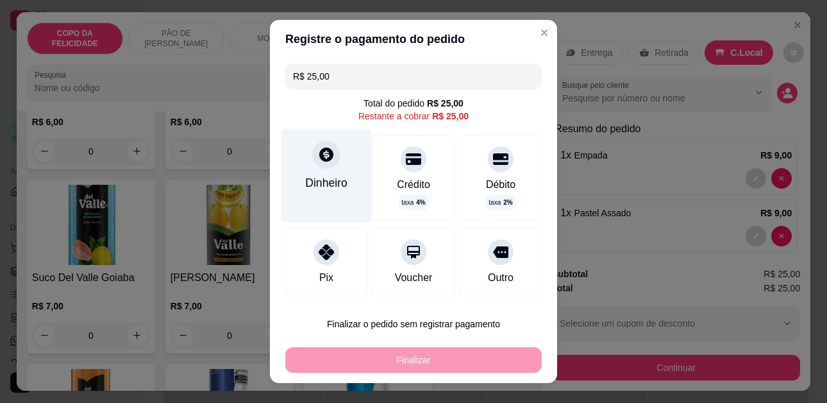
click at [321, 174] on div "Dinheiro" at bounding box center [326, 182] width 42 height 17
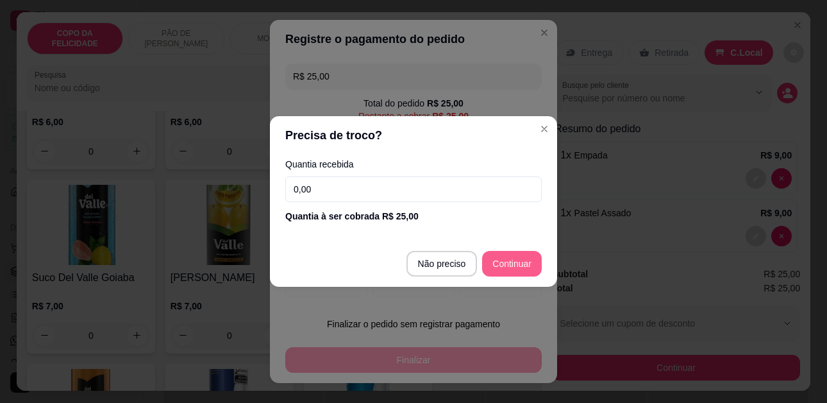
type input "R$ 0,00"
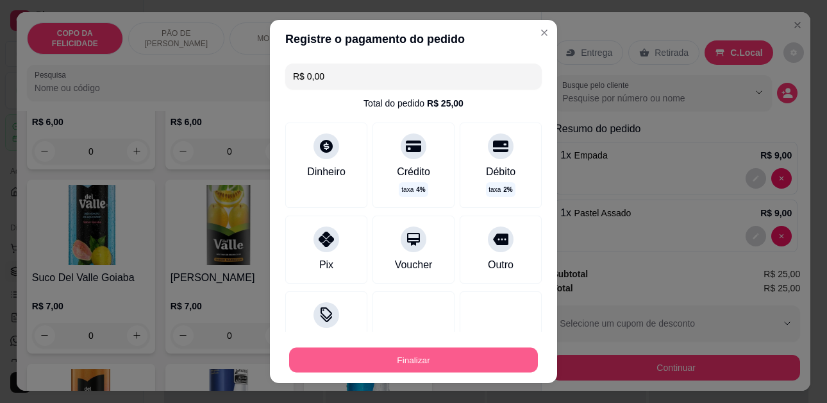
click at [435, 356] on button "Finalizar" at bounding box center [413, 359] width 249 height 25
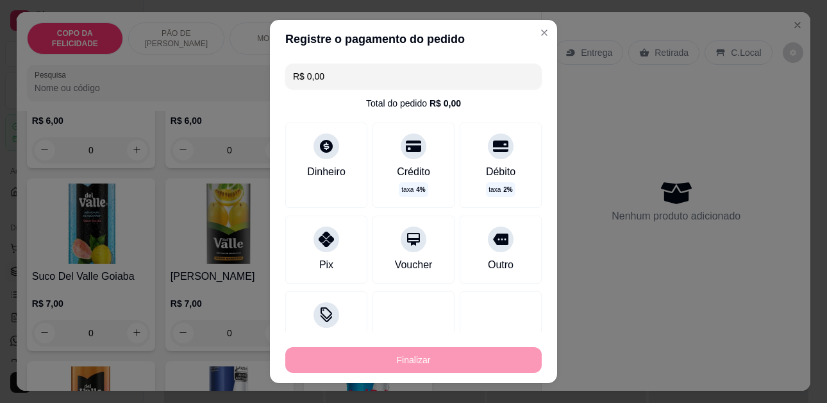
type input "0"
type input "-R$ 25,00"
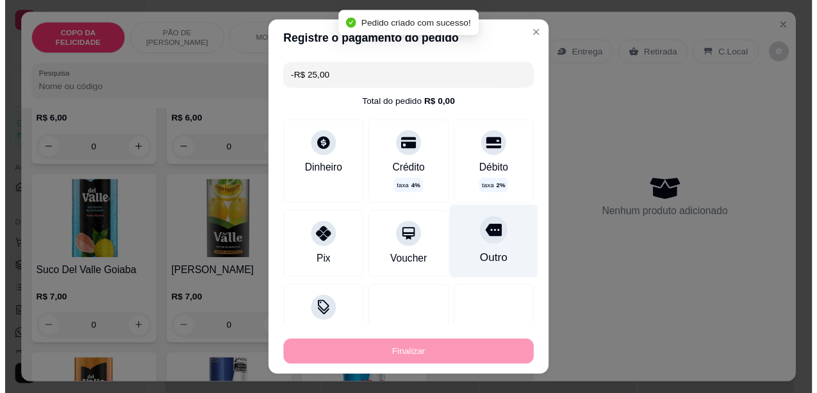
scroll to position [3845, 0]
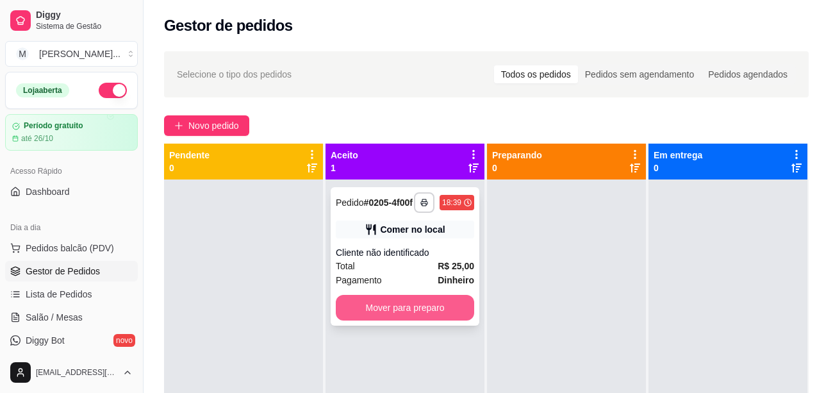
click at [412, 319] on button "Mover para preparo" at bounding box center [405, 308] width 138 height 26
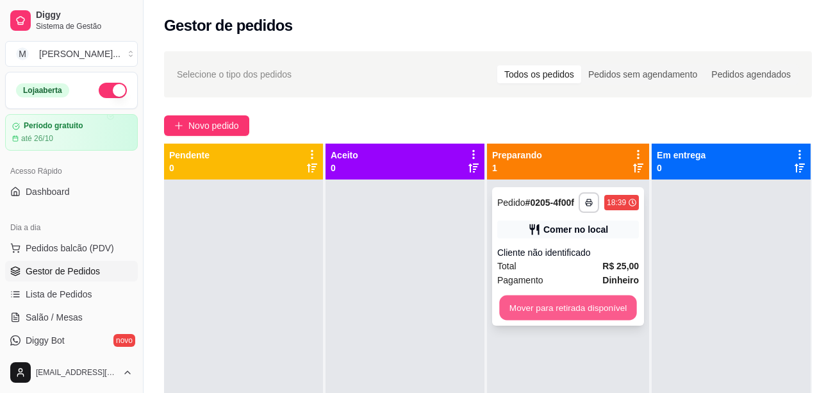
click at [587, 310] on button "Mover para retirada disponível" at bounding box center [567, 308] width 137 height 25
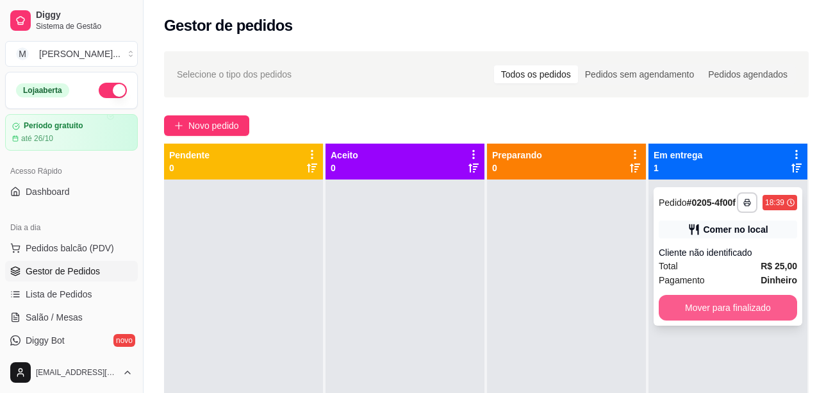
click at [779, 313] on button "Mover para finalizado" at bounding box center [728, 308] width 138 height 26
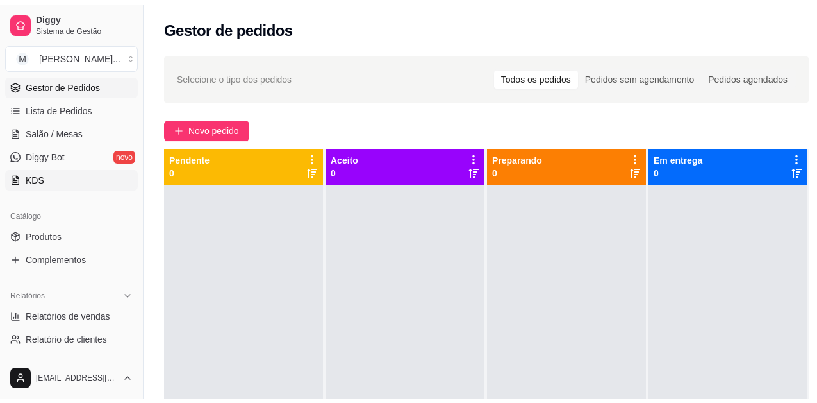
scroll to position [192, 0]
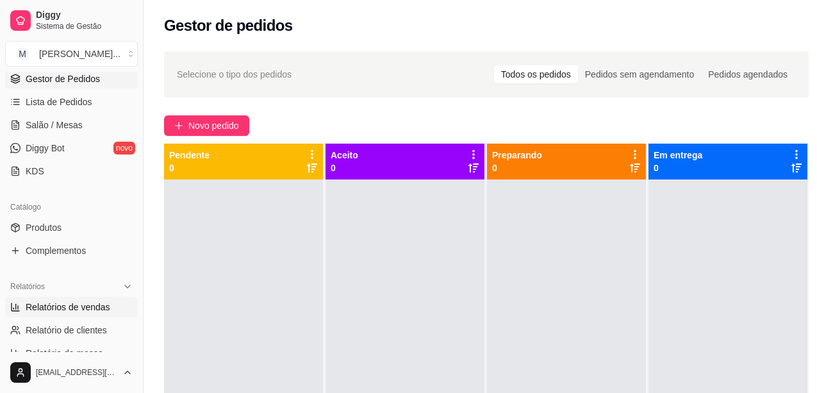
click at [79, 300] on link "Relatórios de vendas" at bounding box center [71, 307] width 133 height 21
select select "ALL"
select select "0"
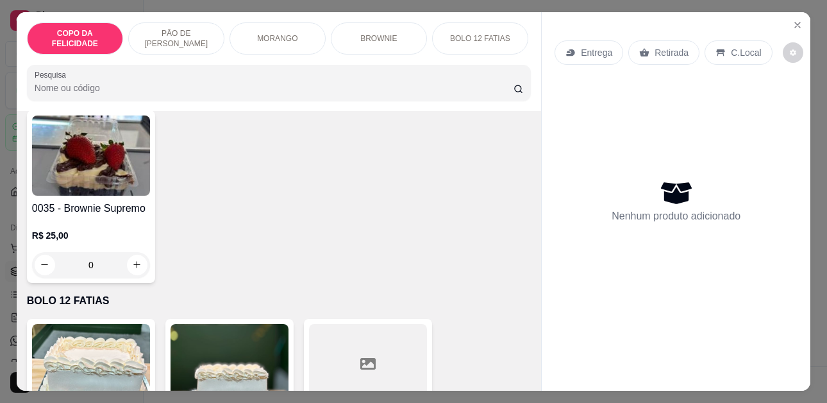
scroll to position [1731, 0]
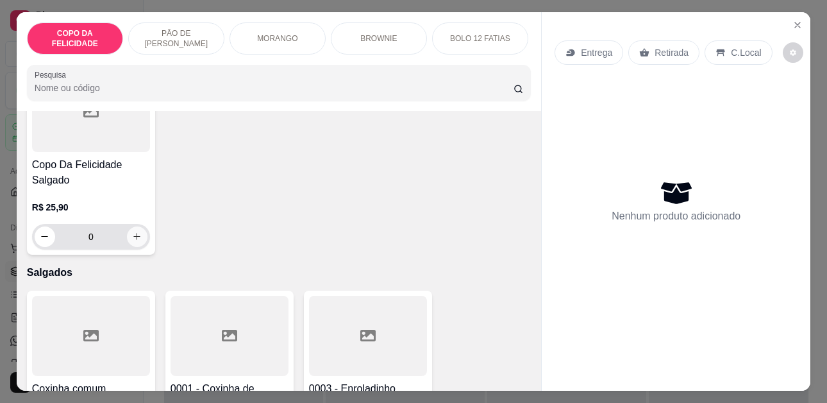
click at [133, 231] on icon "increase-product-quantity" at bounding box center [137, 236] width 10 height 10
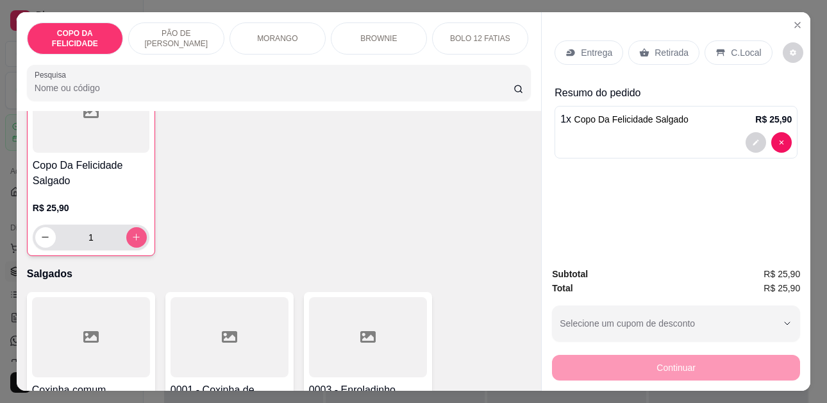
type input "1"
click at [731, 51] on p "C.Local" at bounding box center [746, 52] width 30 height 13
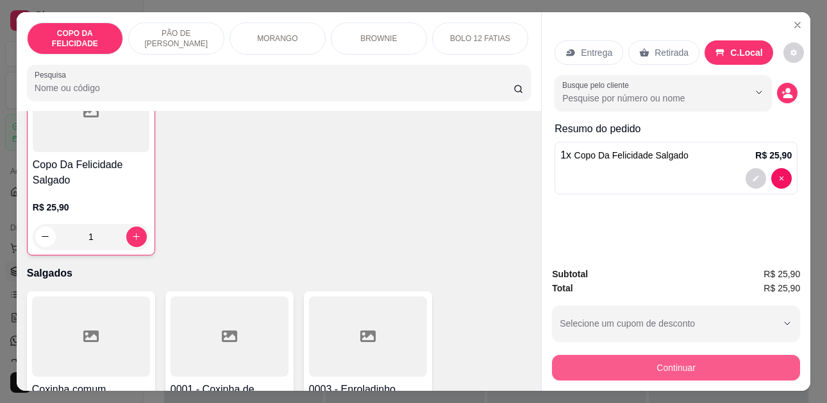
click at [699, 364] on button "Continuar" at bounding box center [676, 368] width 248 height 26
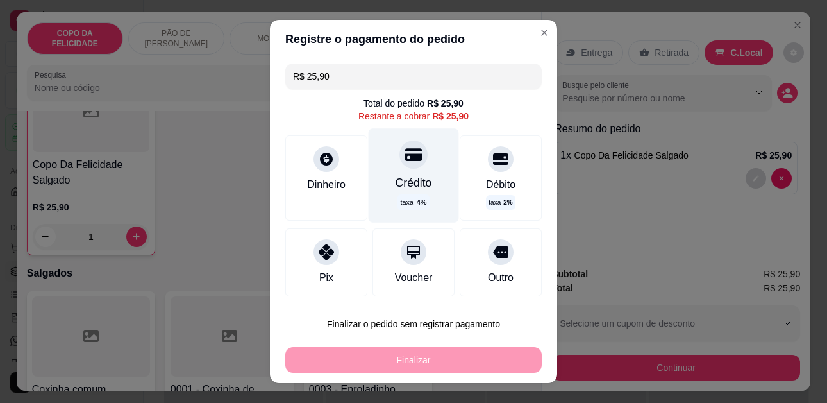
click at [393, 172] on div "Crédito taxa 4 %" at bounding box center [414, 176] width 90 height 94
type input "R$ 0,00"
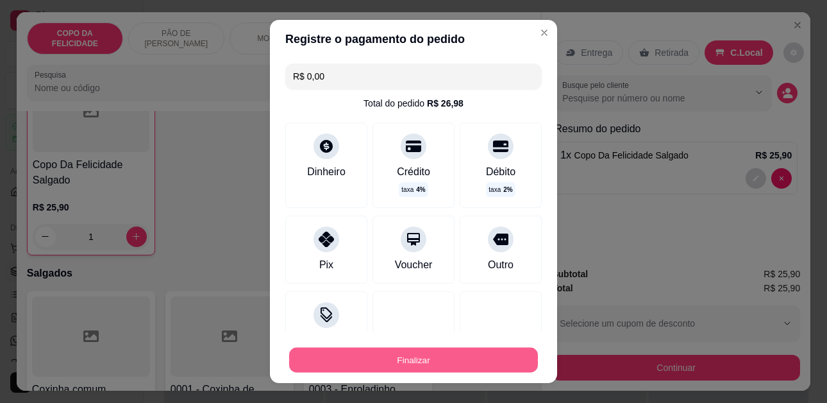
click at [415, 354] on button "Finalizar" at bounding box center [413, 359] width 249 height 25
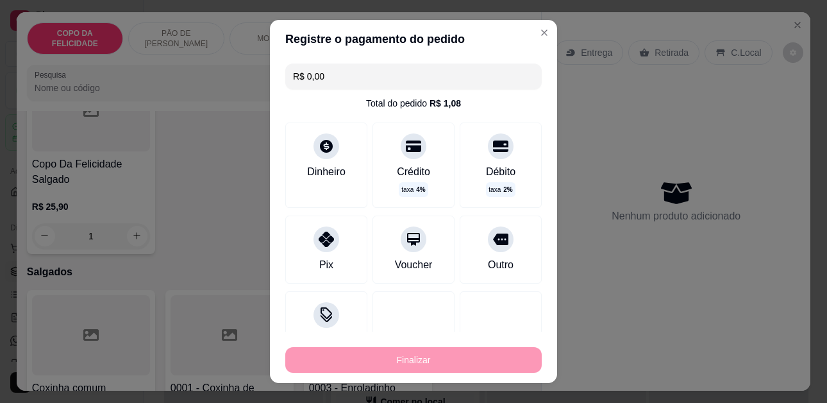
type input "0"
type input "-R$ 25,90"
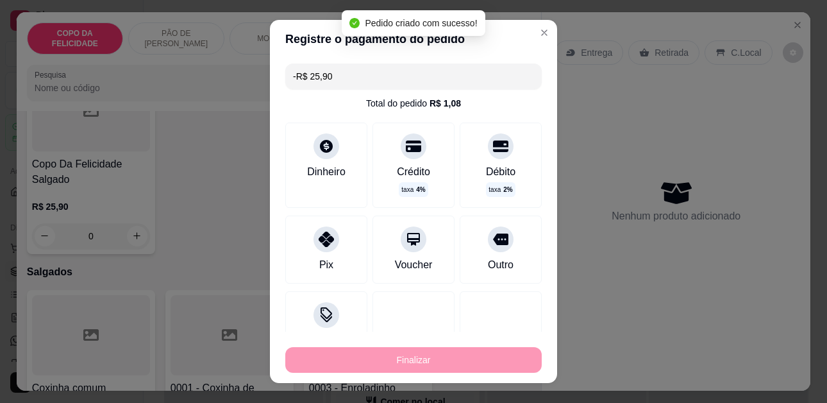
scroll to position [1987, 0]
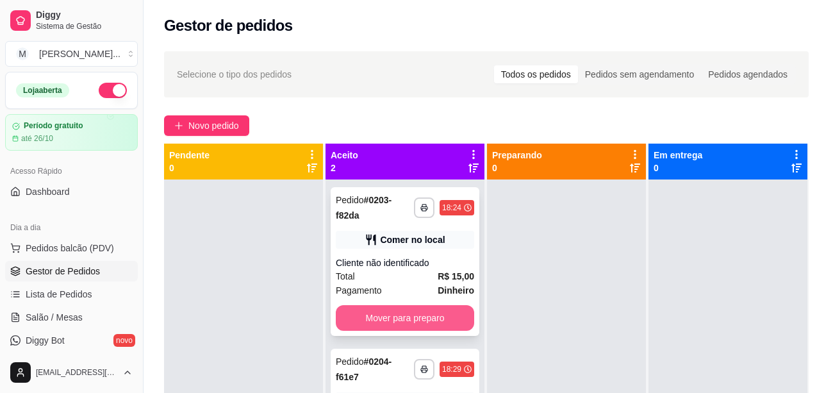
click at [459, 309] on button "Mover para preparo" at bounding box center [405, 318] width 138 height 26
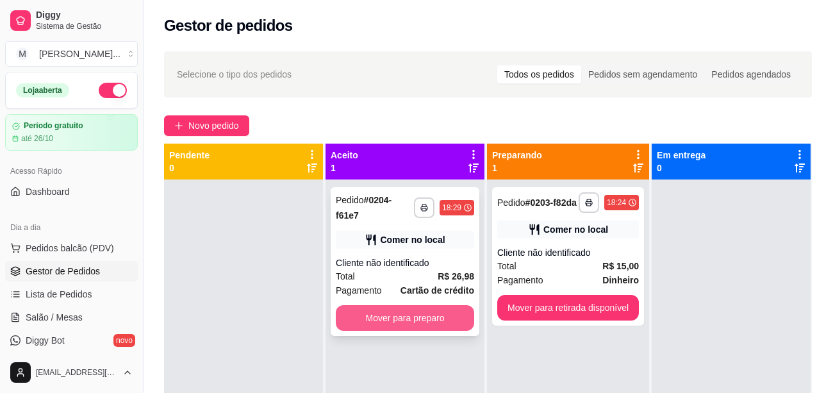
click at [449, 310] on button "Mover para preparo" at bounding box center [405, 318] width 138 height 26
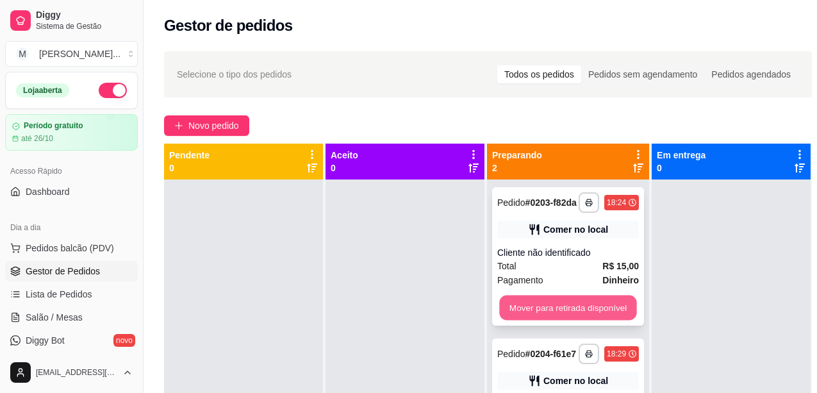
click at [581, 310] on button "Mover para retirada disponível" at bounding box center [567, 308] width 137 height 25
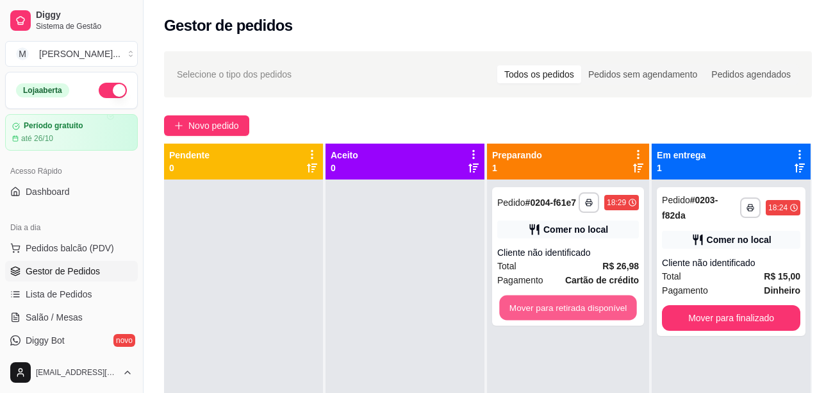
click at [581, 310] on button "Mover para retirada disponível" at bounding box center [567, 308] width 137 height 25
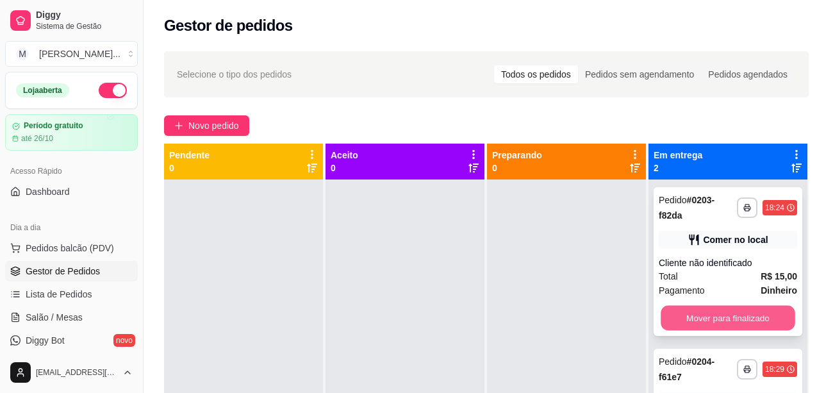
click at [774, 317] on button "Mover para finalizado" at bounding box center [728, 318] width 135 height 25
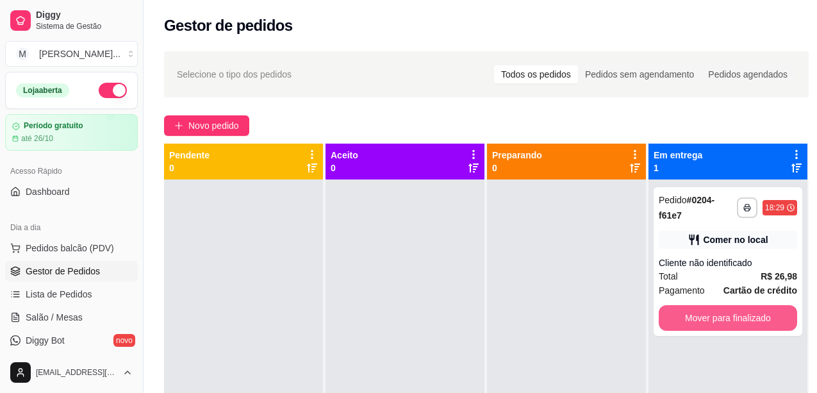
click at [774, 317] on button "Mover para finalizado" at bounding box center [728, 318] width 138 height 26
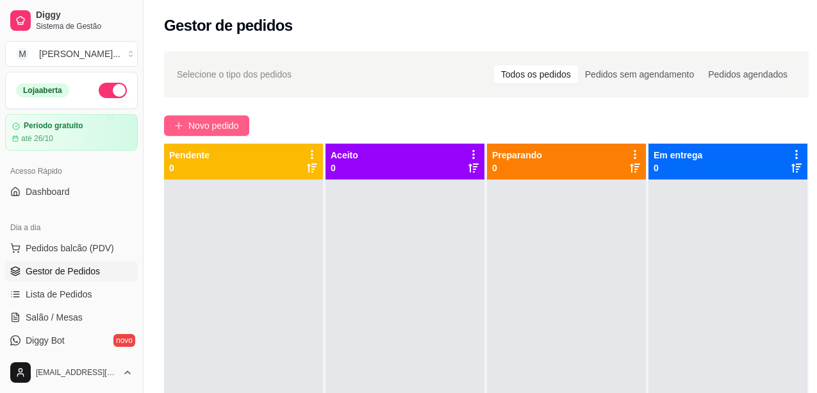
click at [222, 124] on span "Novo pedido" at bounding box center [213, 126] width 51 height 14
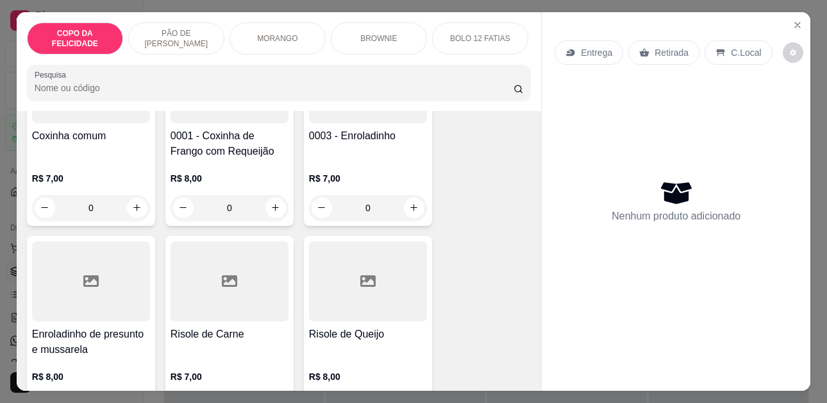
scroll to position [2244, 0]
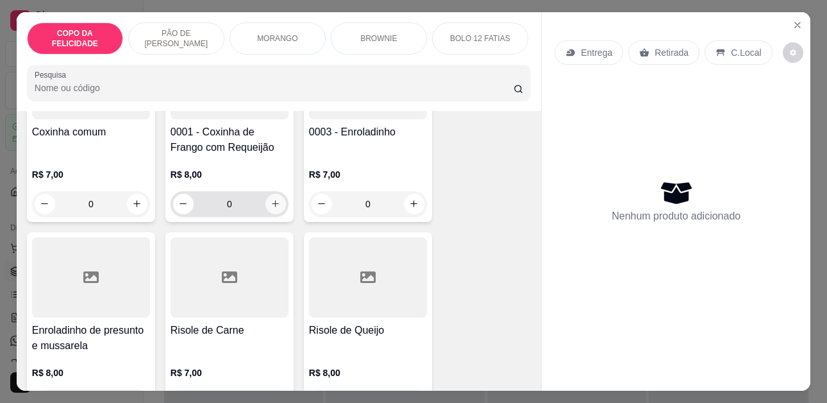
click at [272, 199] on icon "increase-product-quantity" at bounding box center [276, 204] width 10 height 10
type input "1"
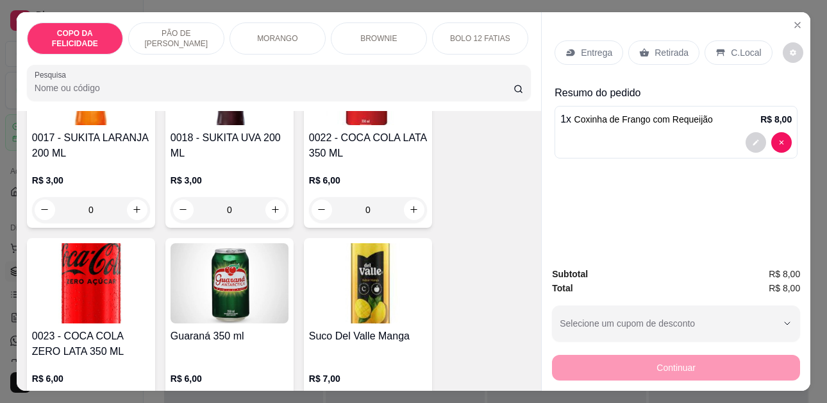
scroll to position [3911, 0]
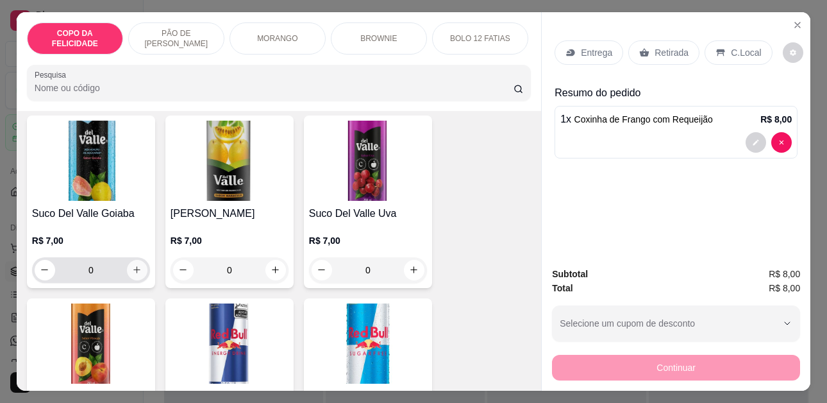
click at [127, 262] on button "increase-product-quantity" at bounding box center [137, 270] width 21 height 21
type input "1"
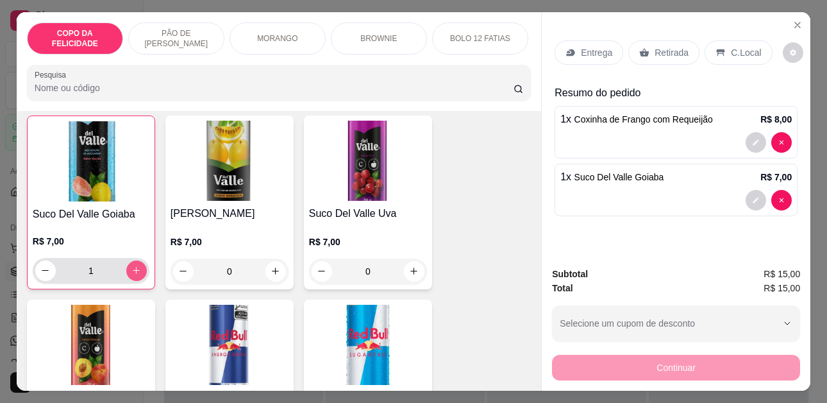
scroll to position [3911, 0]
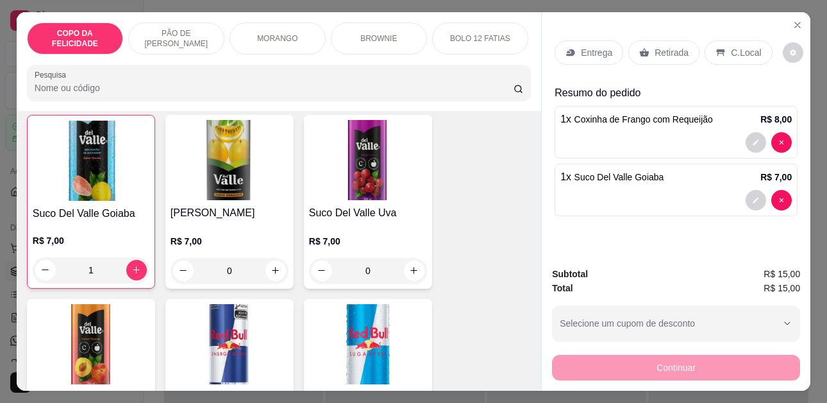
click at [733, 40] on div "C.Local" at bounding box center [738, 52] width 67 height 24
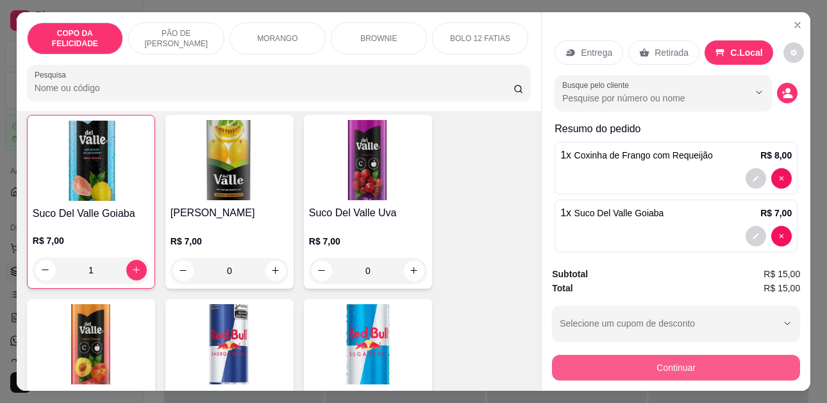
click at [752, 355] on button "Continuar" at bounding box center [676, 368] width 248 height 26
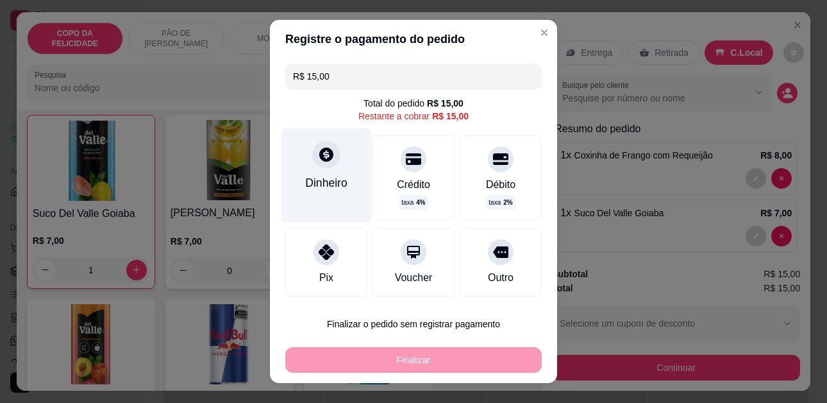
click at [318, 153] on icon at bounding box center [326, 154] width 17 height 17
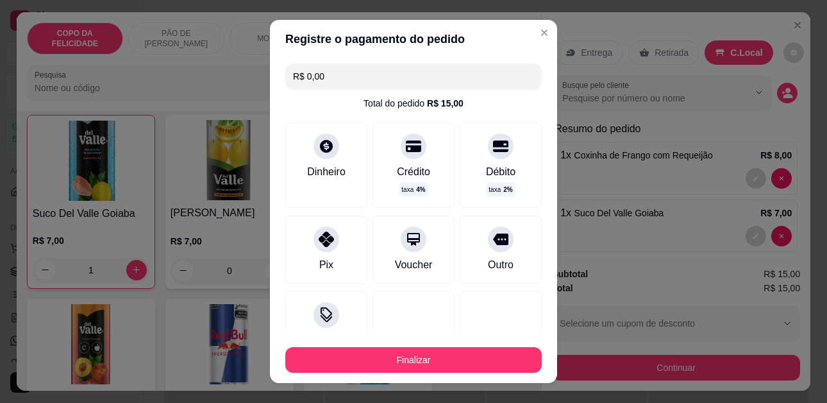
type input "R$ 0,00"
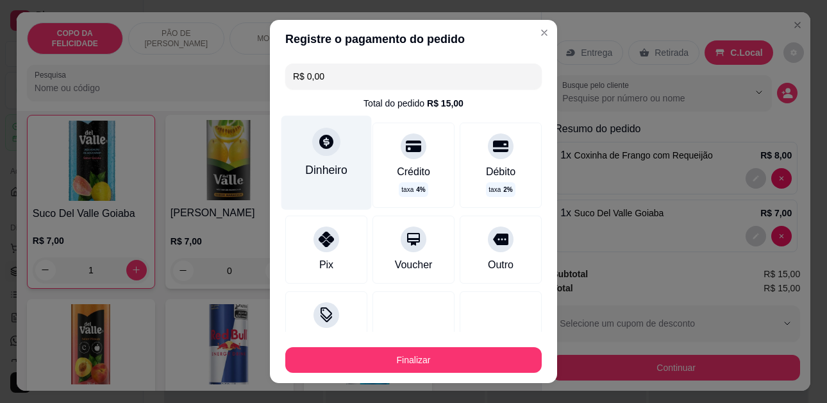
click at [305, 164] on div "Dinheiro" at bounding box center [326, 170] width 42 height 17
click at [333, 177] on div "Dinheiro" at bounding box center [326, 170] width 42 height 17
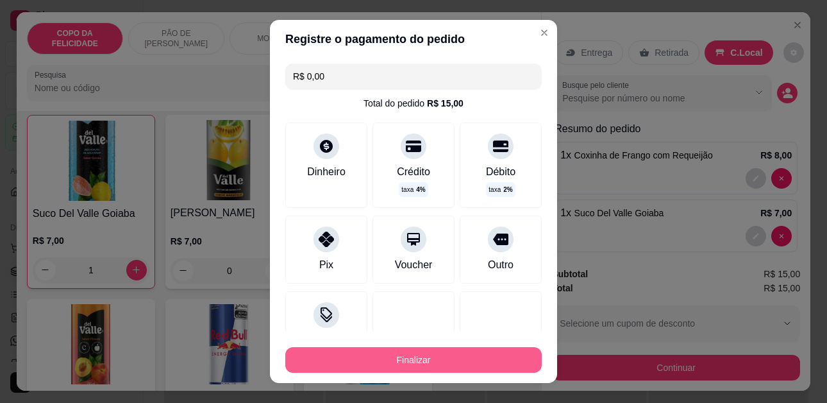
click at [474, 351] on button "Finalizar" at bounding box center [413, 360] width 256 height 26
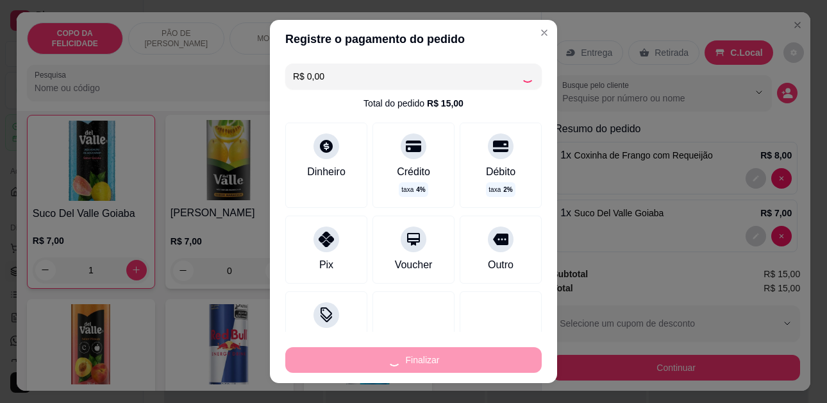
type input "0"
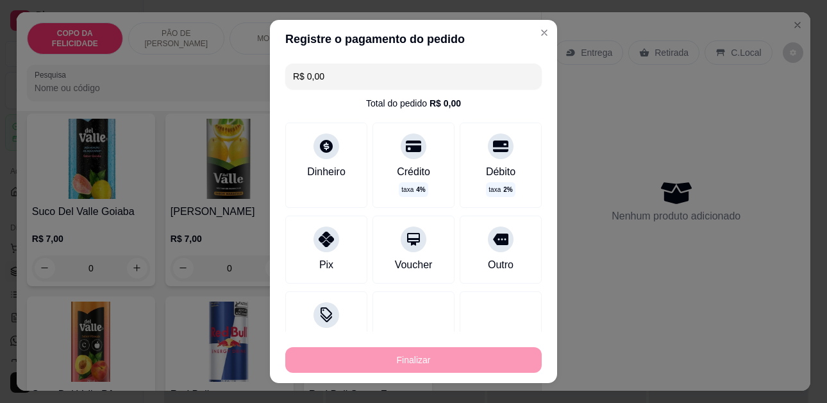
type input "-R$ 15,00"
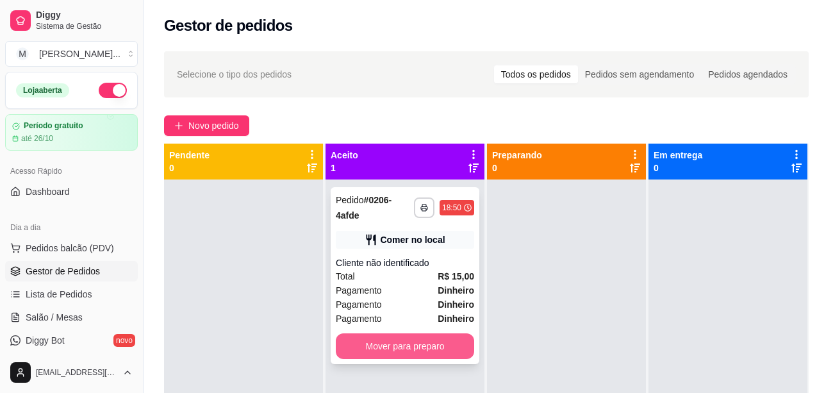
click at [418, 346] on button "Mover para preparo" at bounding box center [405, 346] width 138 height 26
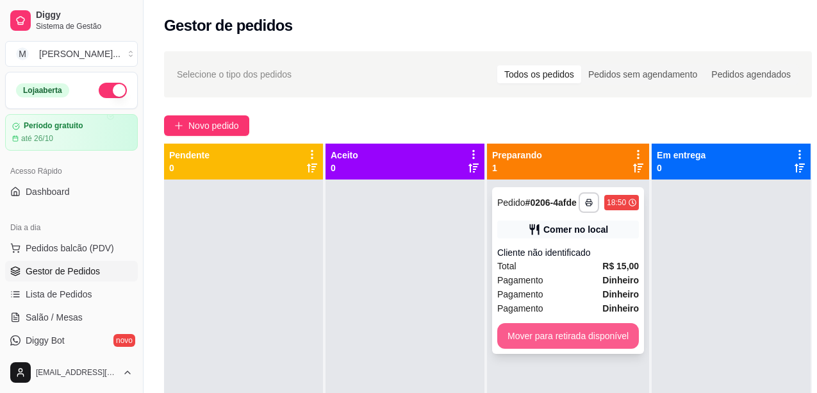
click at [556, 334] on button "Mover para retirada disponível" at bounding box center [568, 336] width 142 height 26
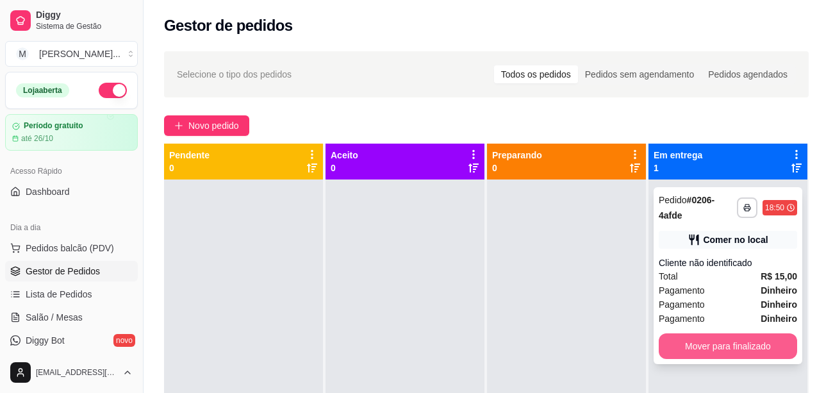
click at [773, 348] on button "Mover para finalizado" at bounding box center [728, 346] width 138 height 26
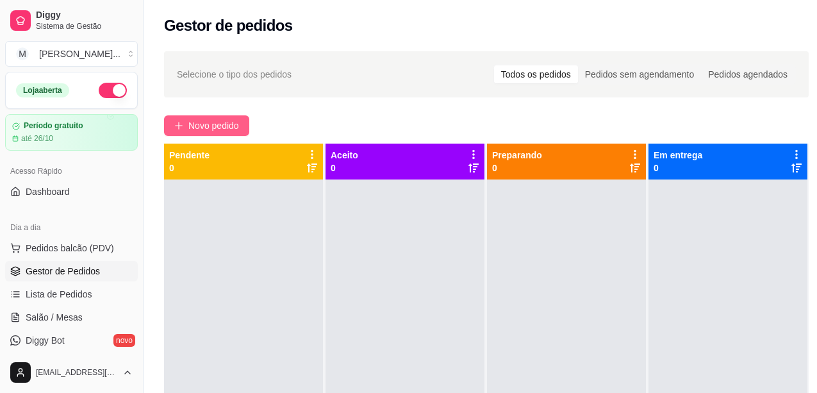
click at [208, 132] on span "Novo pedido" at bounding box center [213, 126] width 51 height 14
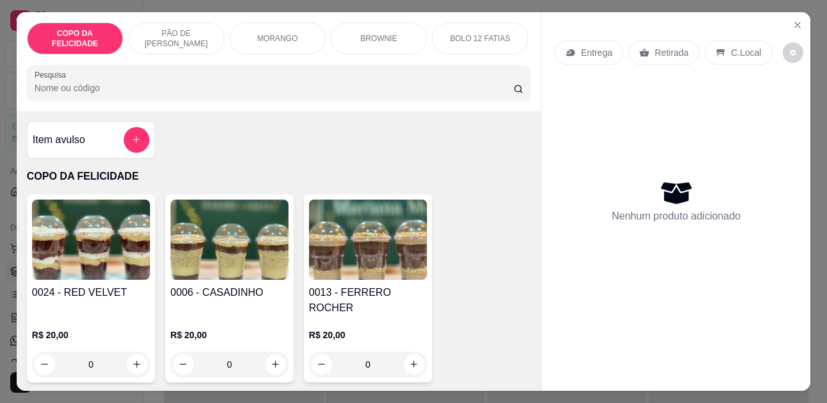
scroll to position [192, 0]
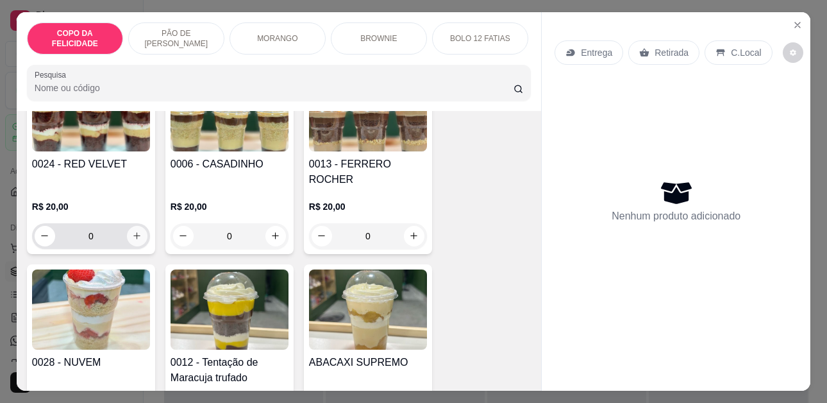
click at [132, 231] on icon "increase-product-quantity" at bounding box center [137, 236] width 10 height 10
type input "1"
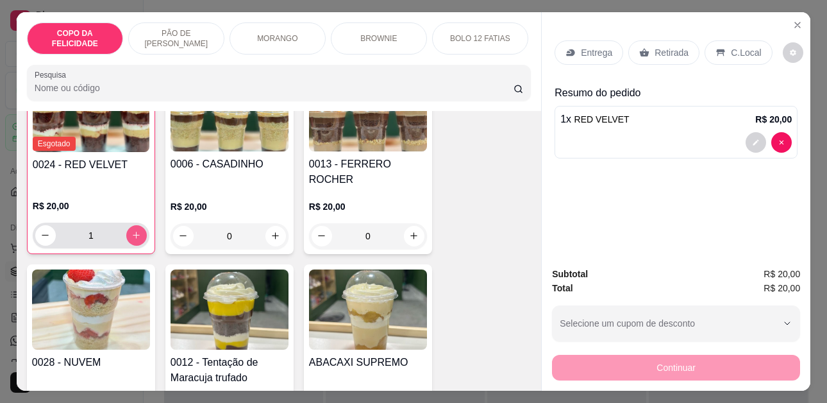
scroll to position [129, 0]
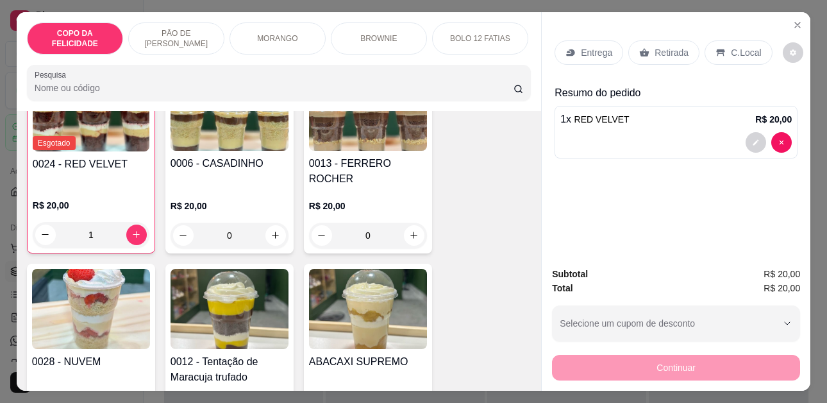
click at [737, 51] on p "C.Local" at bounding box center [746, 52] width 30 height 13
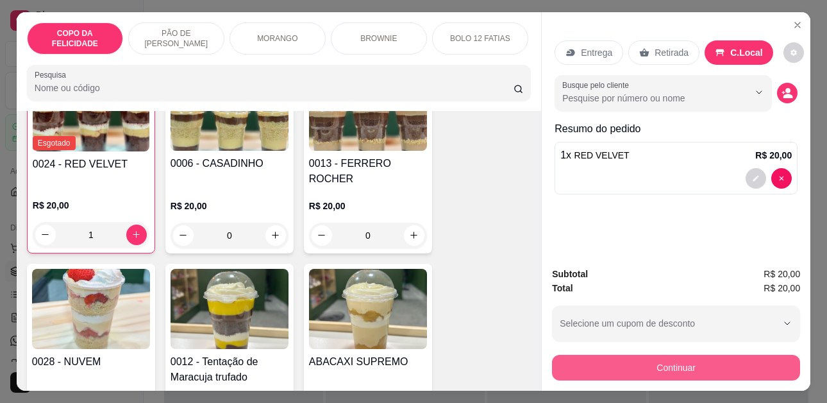
click at [615, 355] on button "Continuar" at bounding box center [676, 368] width 248 height 26
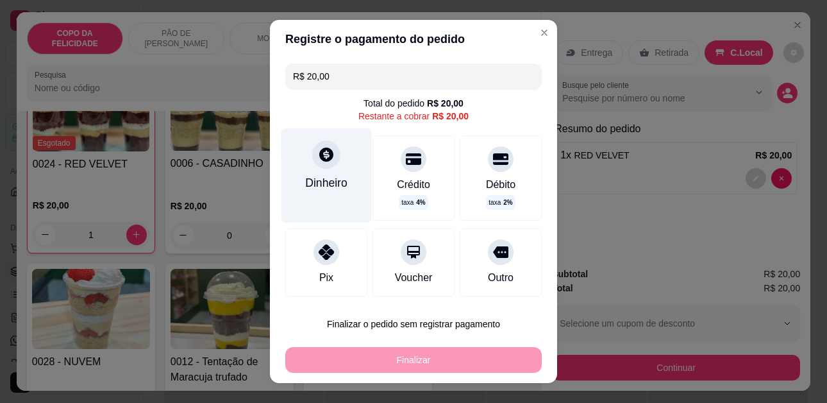
click at [317, 166] on div at bounding box center [326, 154] width 28 height 28
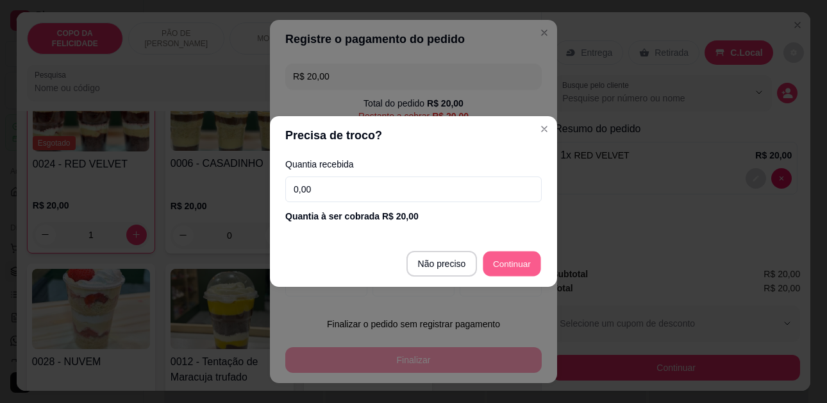
type input "R$ 0,00"
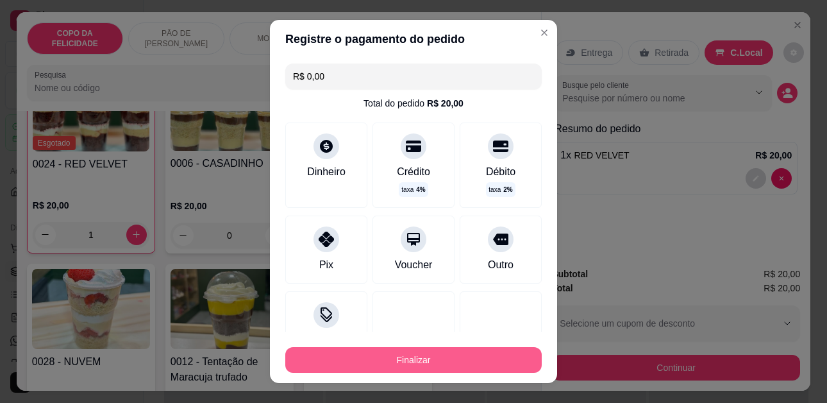
click at [449, 357] on button "Finalizar" at bounding box center [413, 360] width 256 height 26
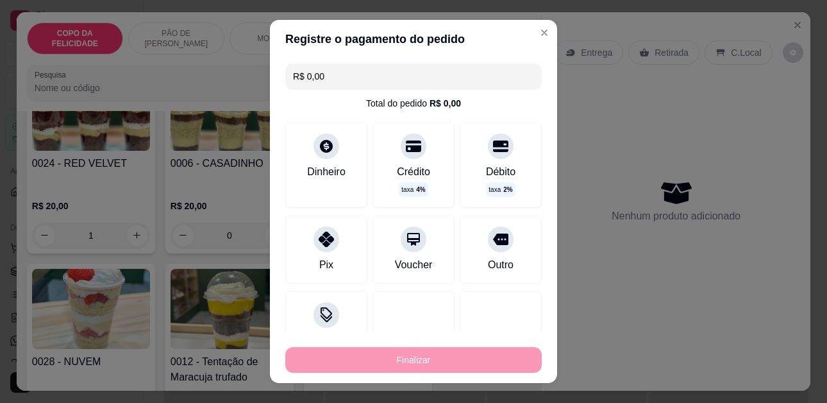
type input "0"
type input "-R$ 20,00"
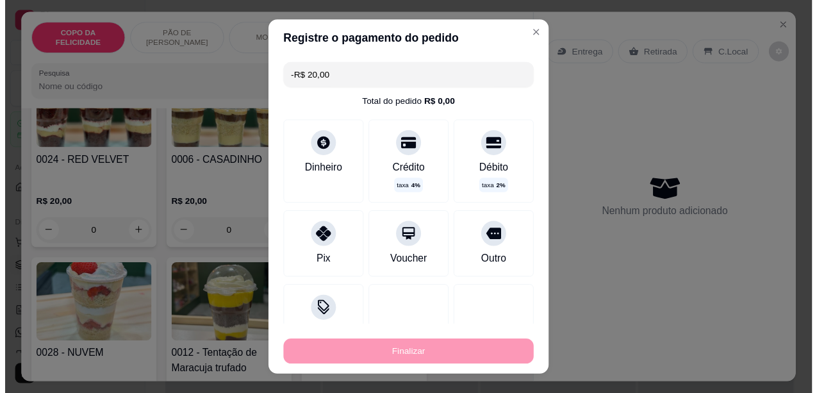
scroll to position [128, 0]
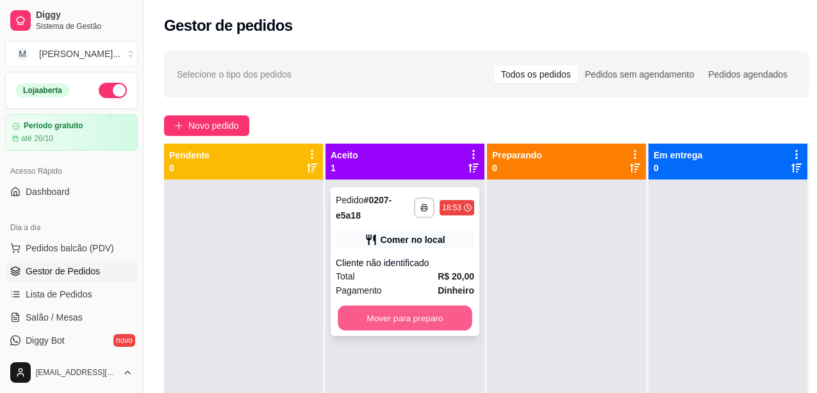
click at [441, 318] on button "Mover para preparo" at bounding box center [405, 318] width 135 height 25
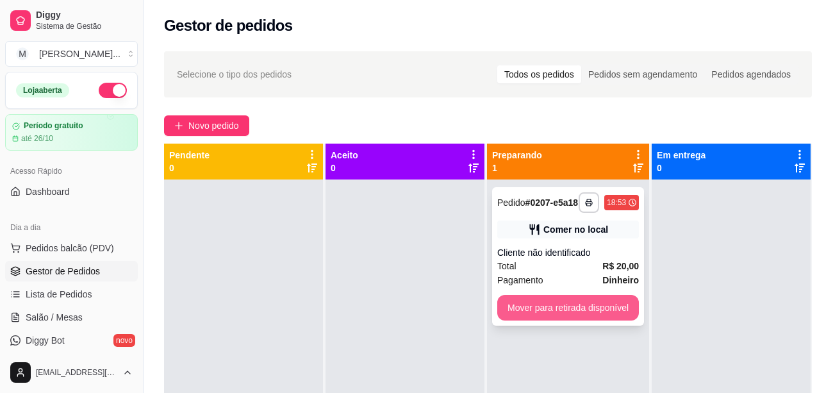
click at [565, 299] on button "Mover para retirada disponível" at bounding box center [568, 308] width 142 height 26
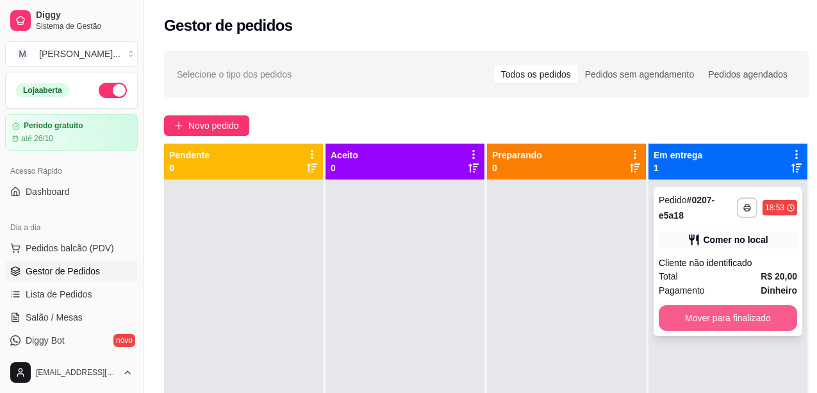
click at [757, 318] on button "Mover para finalizado" at bounding box center [728, 318] width 138 height 26
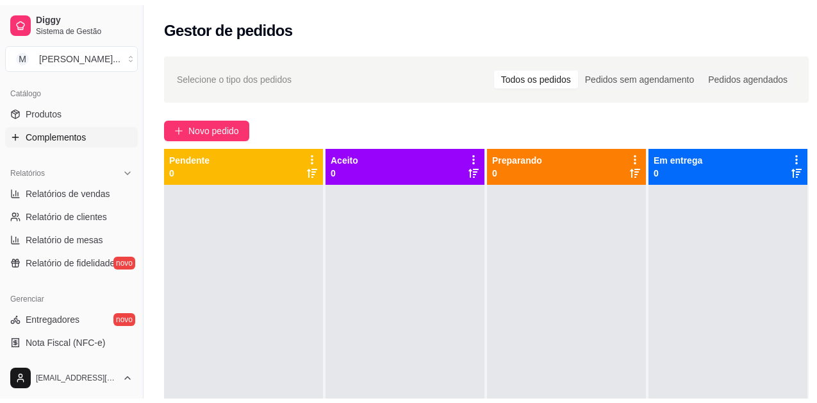
scroll to position [321, 0]
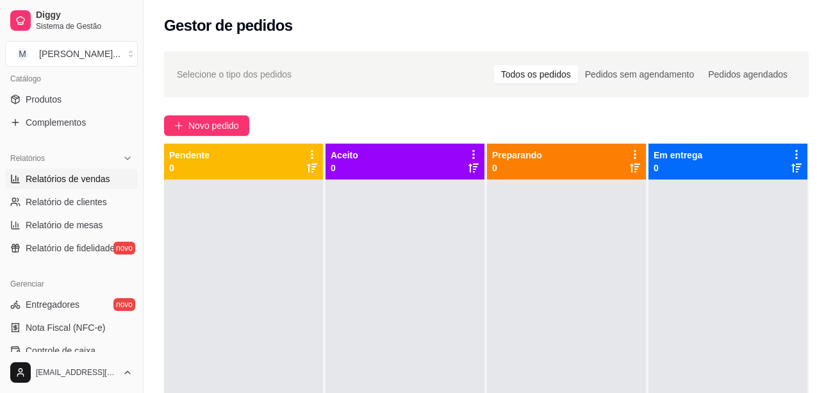
click at [94, 174] on span "Relatórios de vendas" at bounding box center [68, 178] width 85 height 13
select select "ALL"
select select "0"
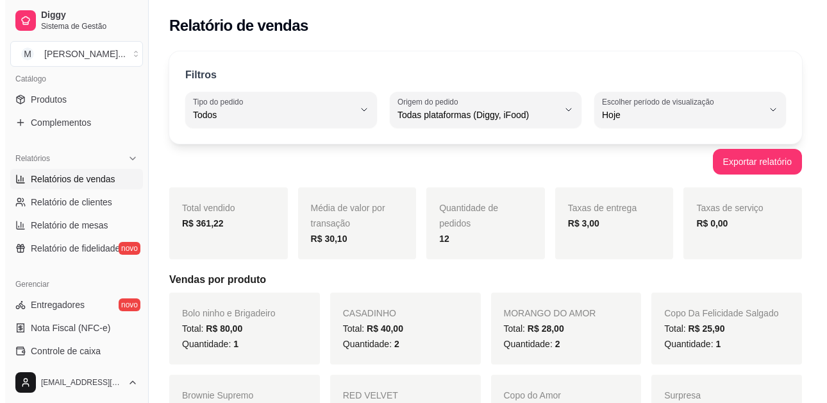
scroll to position [64, 0]
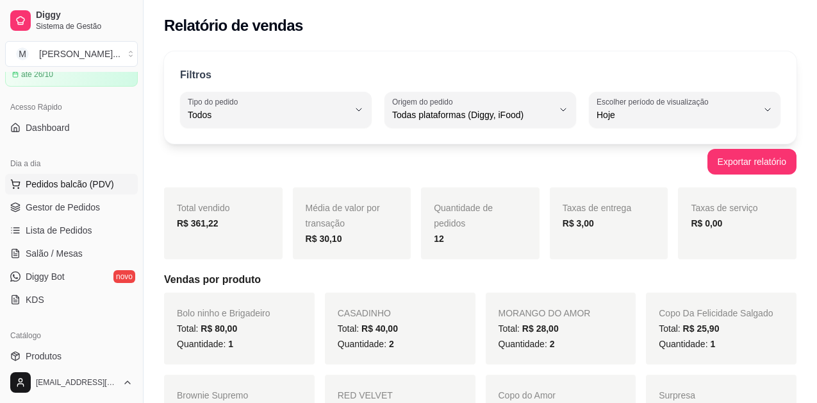
click at [85, 188] on span "Pedidos balcão (PDV)" at bounding box center [70, 184] width 88 height 13
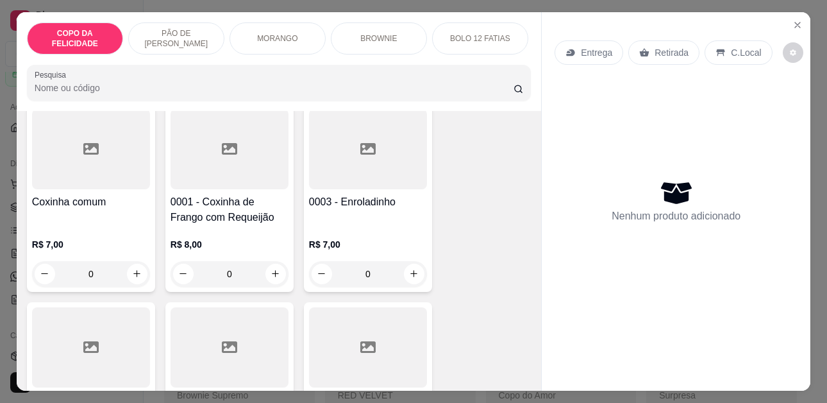
scroll to position [2180, 0]
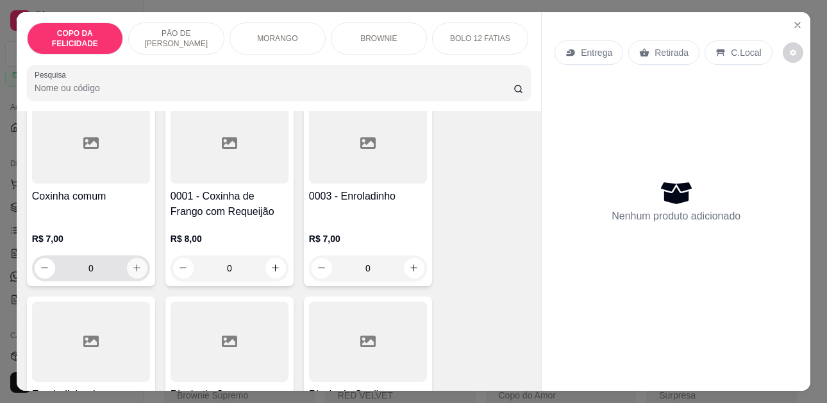
click at [127, 259] on button "increase-product-quantity" at bounding box center [137, 268] width 21 height 21
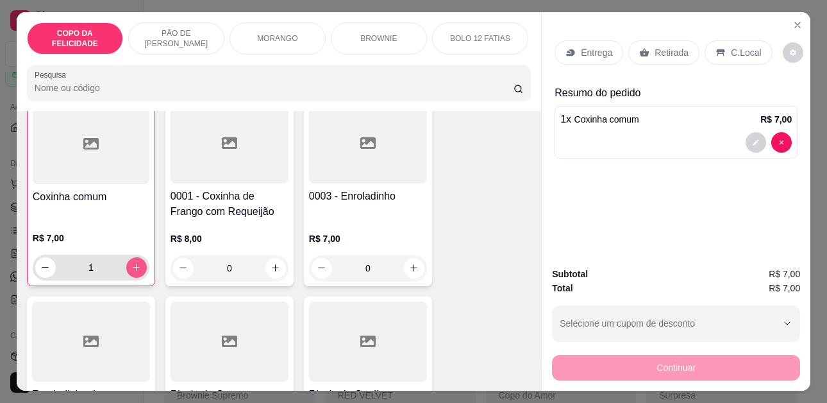
scroll to position [2180, 0]
click at [135, 262] on icon "increase-product-quantity" at bounding box center [137, 267] width 10 height 10
type input "2"
click at [742, 48] on p "C.Local" at bounding box center [746, 52] width 30 height 13
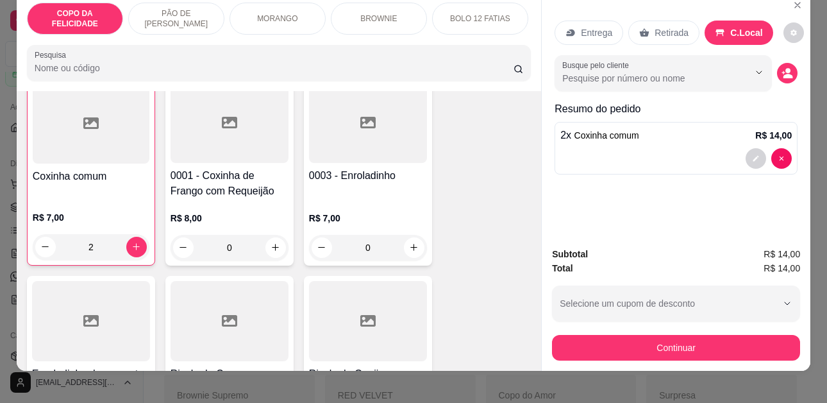
scroll to position [0, 0]
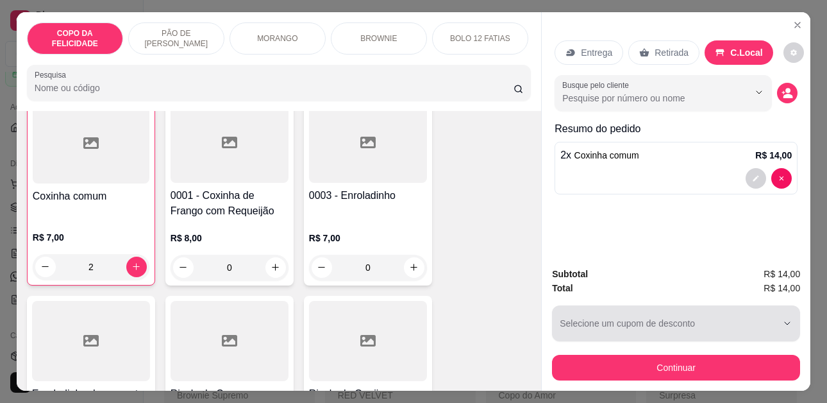
click at [633, 315] on div "button" at bounding box center [668, 323] width 217 height 26
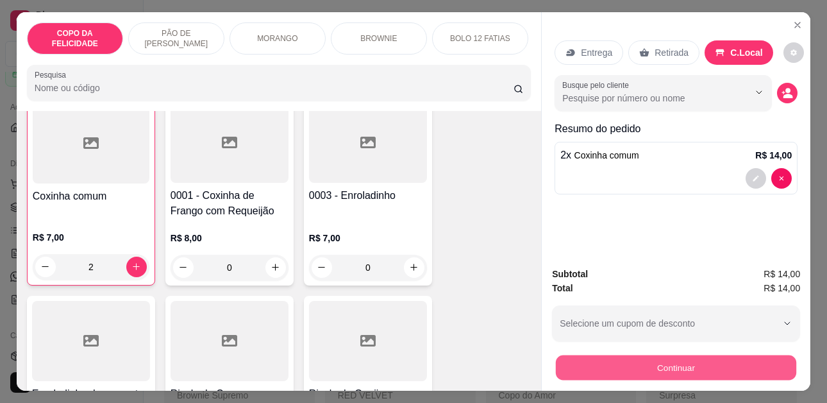
click at [602, 363] on button "Continuar" at bounding box center [676, 367] width 240 height 25
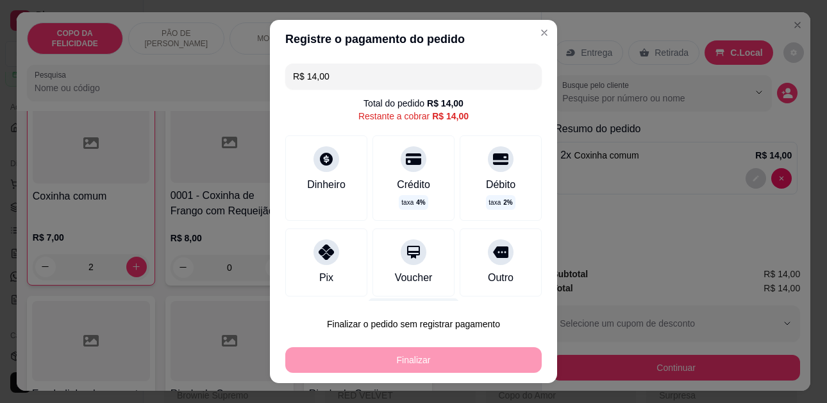
scroll to position [76, 0]
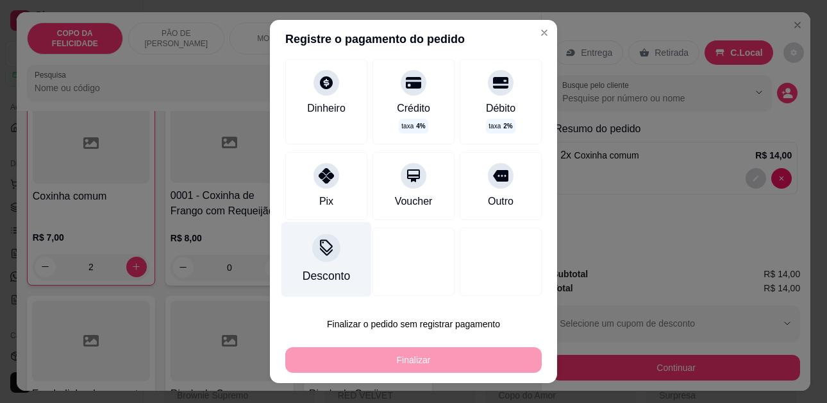
click at [292, 267] on div "Desconto" at bounding box center [326, 259] width 90 height 75
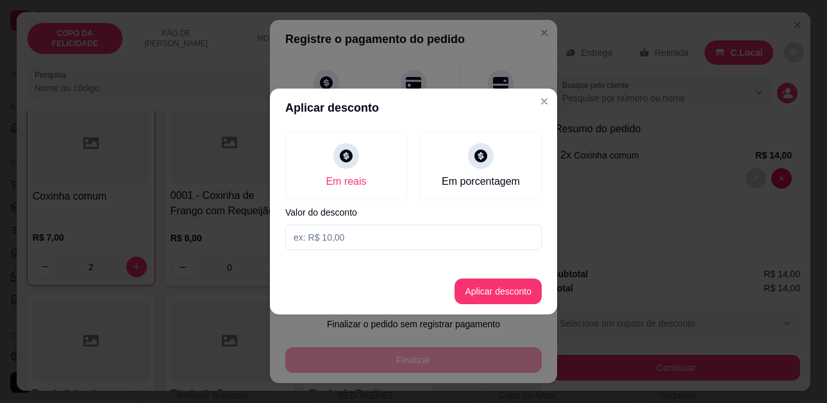
click at [358, 233] on input at bounding box center [413, 237] width 256 height 26
type input "4,00"
click at [510, 297] on button "Aplicar desconto" at bounding box center [498, 291] width 84 height 25
type input "R$ 10,00"
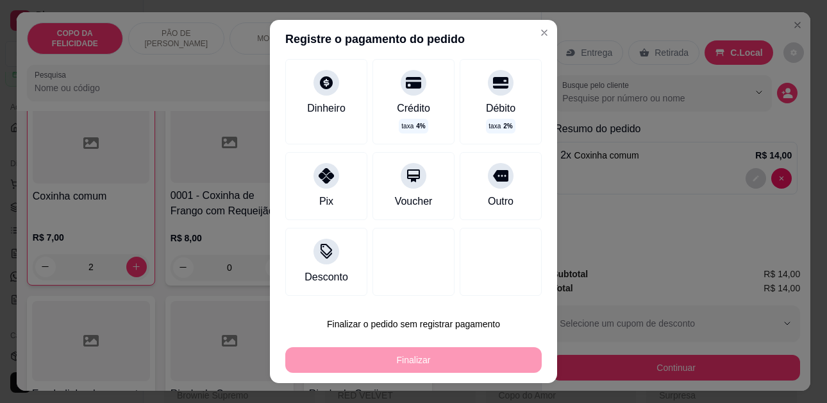
click at [420, 360] on div "Finalizar" at bounding box center [413, 360] width 256 height 26
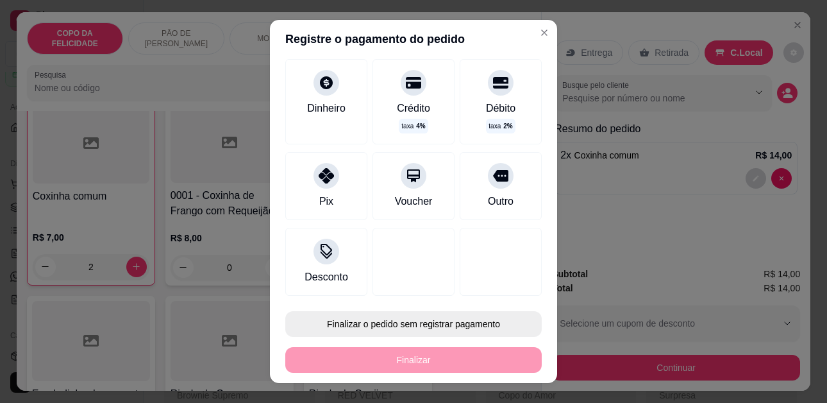
scroll to position [21, 0]
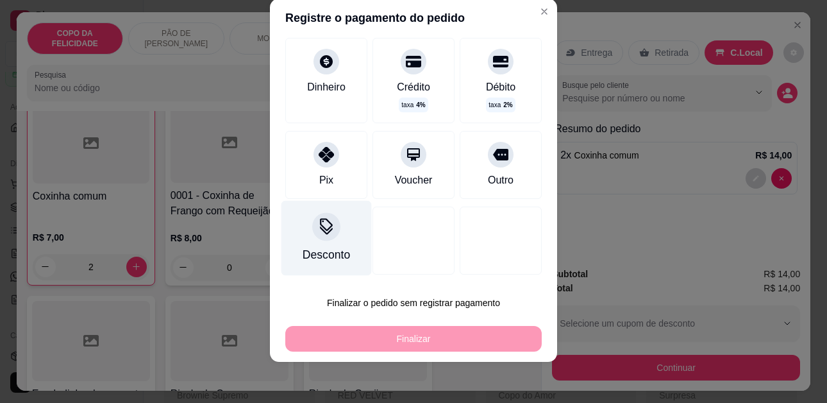
click at [321, 249] on div "Desconto" at bounding box center [326, 255] width 47 height 17
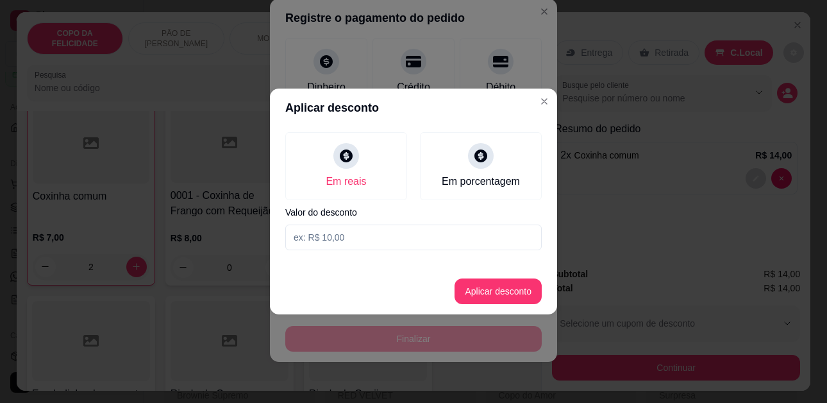
click at [342, 244] on input at bounding box center [413, 237] width 256 height 26
type input "4,00"
click at [526, 292] on button "Aplicar desconto" at bounding box center [498, 291] width 87 height 26
type input "6,00"
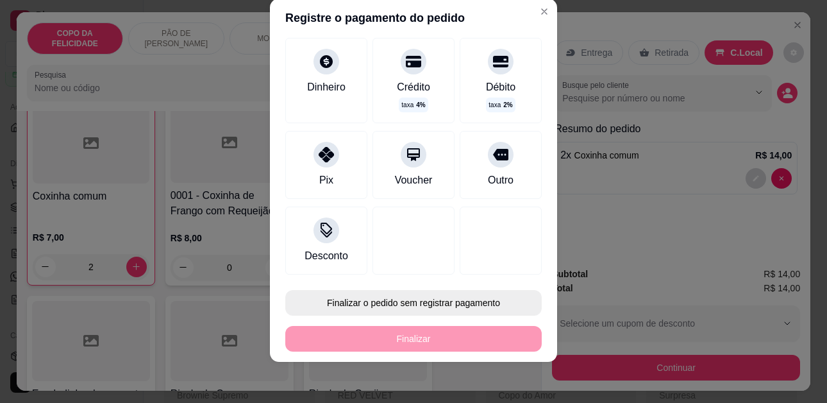
click at [406, 303] on button "Finalizar o pedido sem registrar pagamento" at bounding box center [413, 303] width 256 height 26
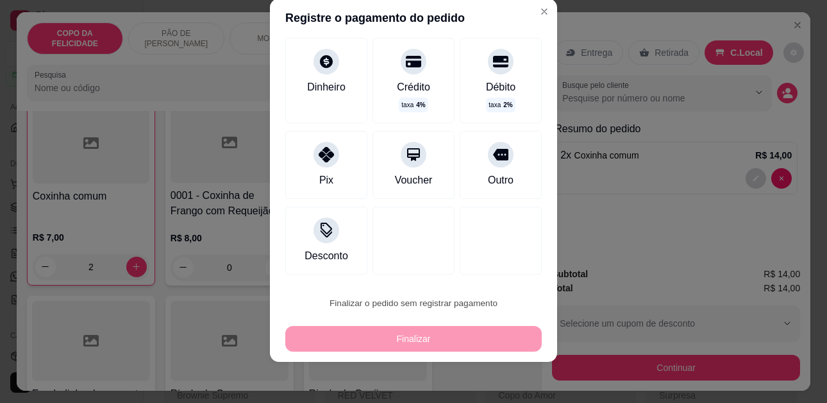
click at [503, 260] on button "Confirmar" at bounding box center [488, 265] width 46 height 19
type input "0"
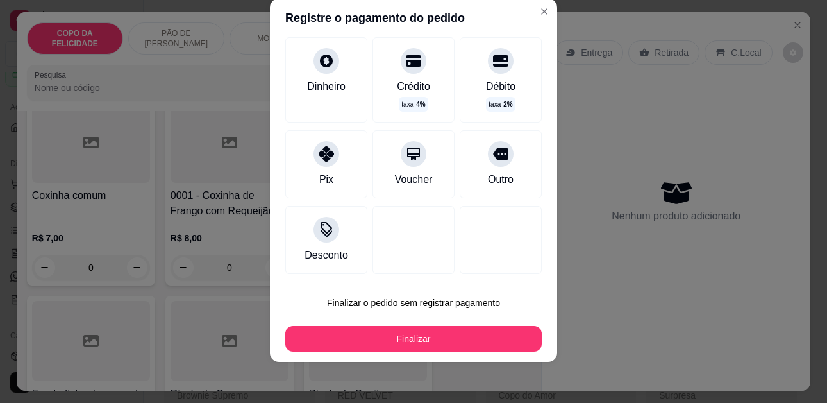
type input "-R$ 4,00"
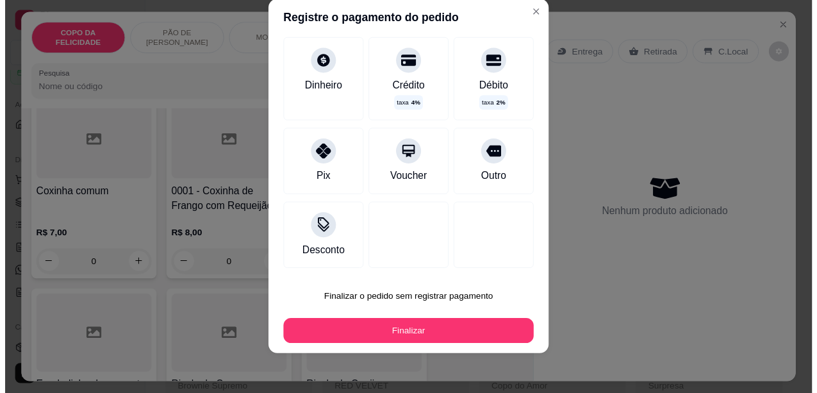
scroll to position [2180, 0]
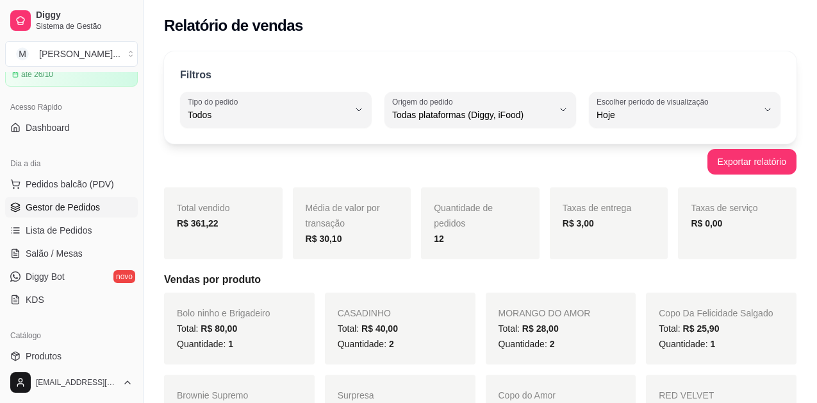
click at [65, 202] on span "Gestor de Pedidos" at bounding box center [63, 207] width 74 height 13
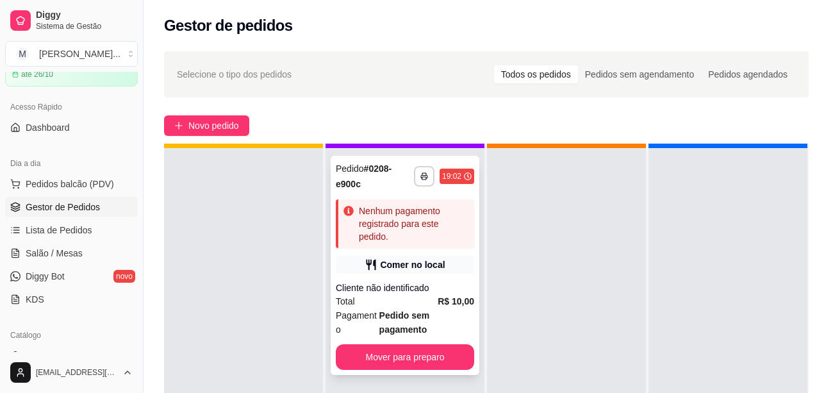
scroll to position [46, 0]
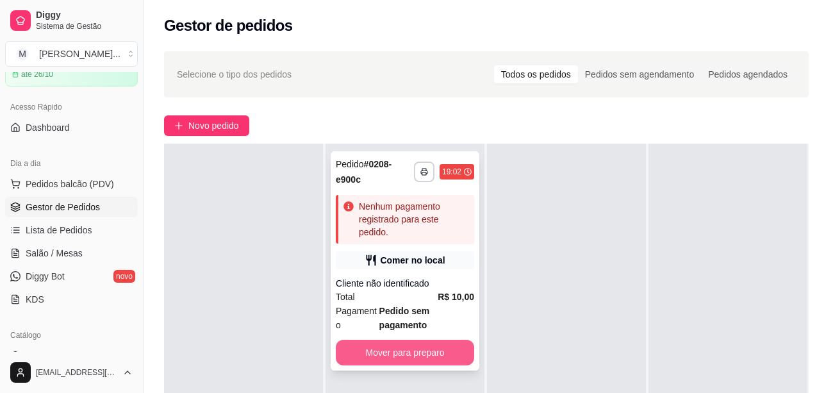
click at [431, 340] on button "Mover para preparo" at bounding box center [405, 353] width 138 height 26
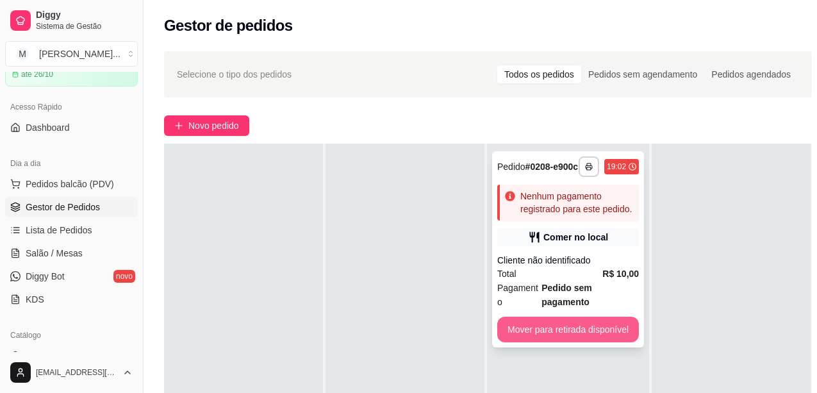
click at [565, 328] on button "Mover para retirada disponível" at bounding box center [568, 330] width 142 height 26
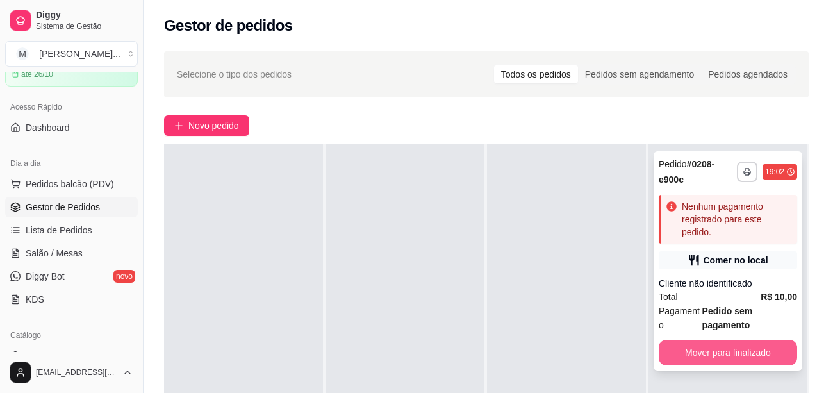
click at [731, 346] on button "Mover para finalizado" at bounding box center [728, 353] width 138 height 26
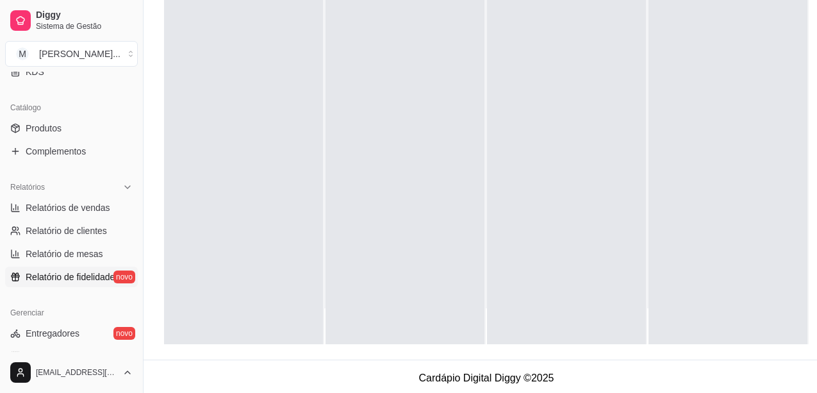
scroll to position [321, 0]
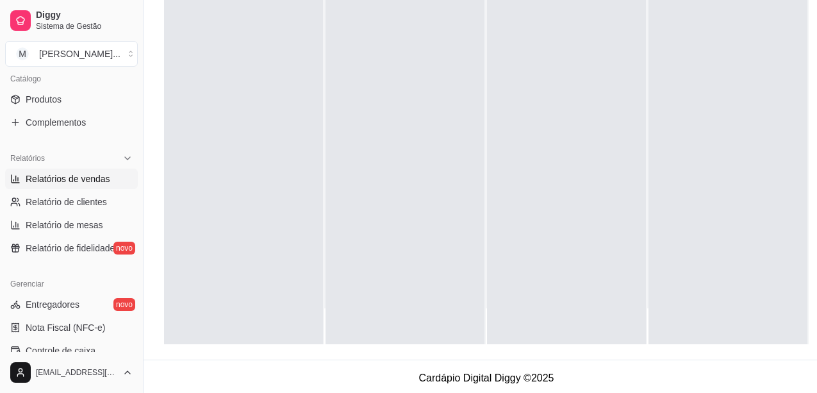
click at [67, 184] on span "Relatórios de vendas" at bounding box center [68, 178] width 85 height 13
select select "ALL"
select select "0"
